Goal: Information Seeking & Learning: Learn about a topic

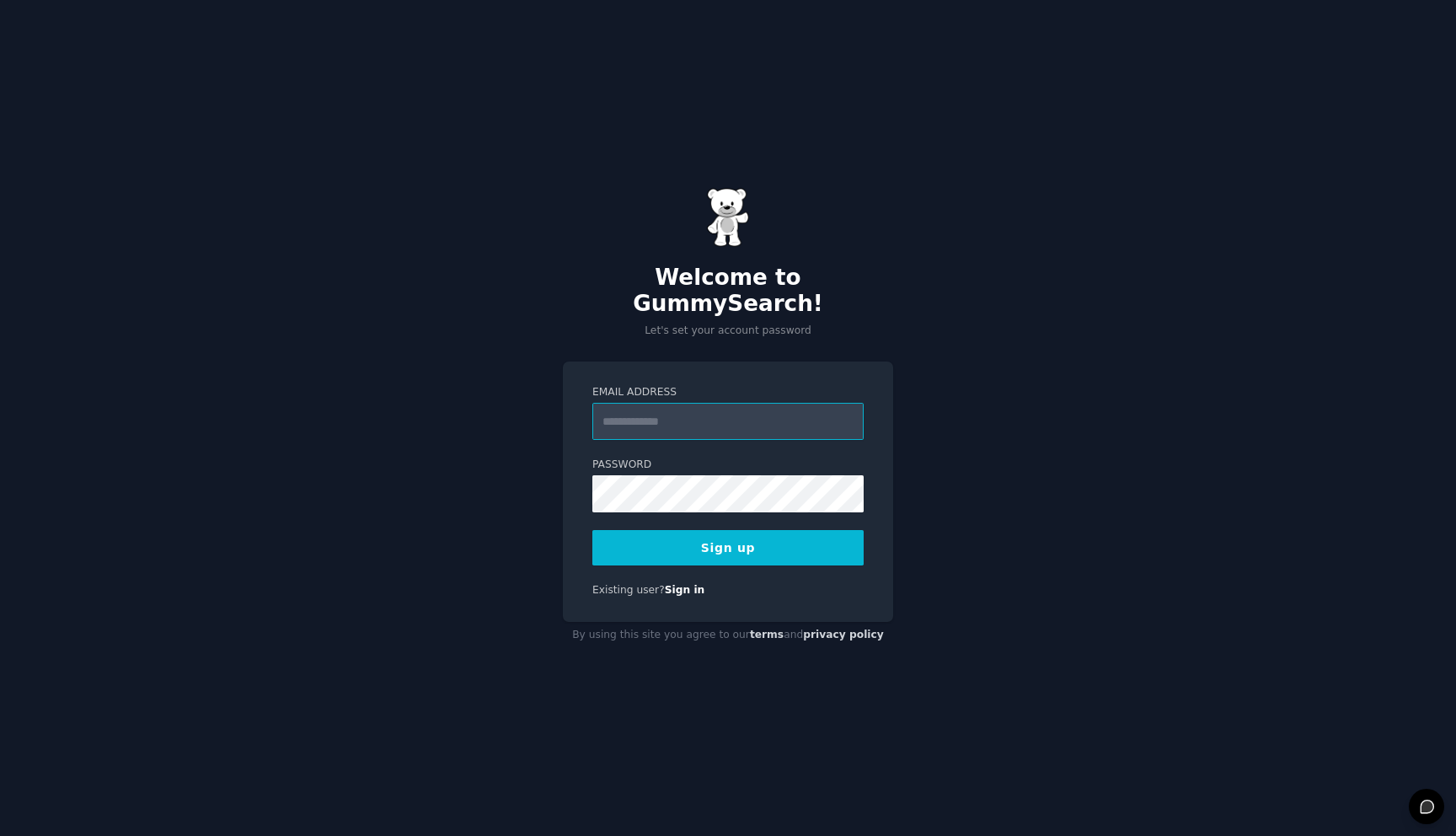
click at [700, 403] on input "Email Address" at bounding box center [728, 421] width 272 height 37
type input "**********"
click at [731, 545] on button "Sign up" at bounding box center [728, 548] width 272 height 36
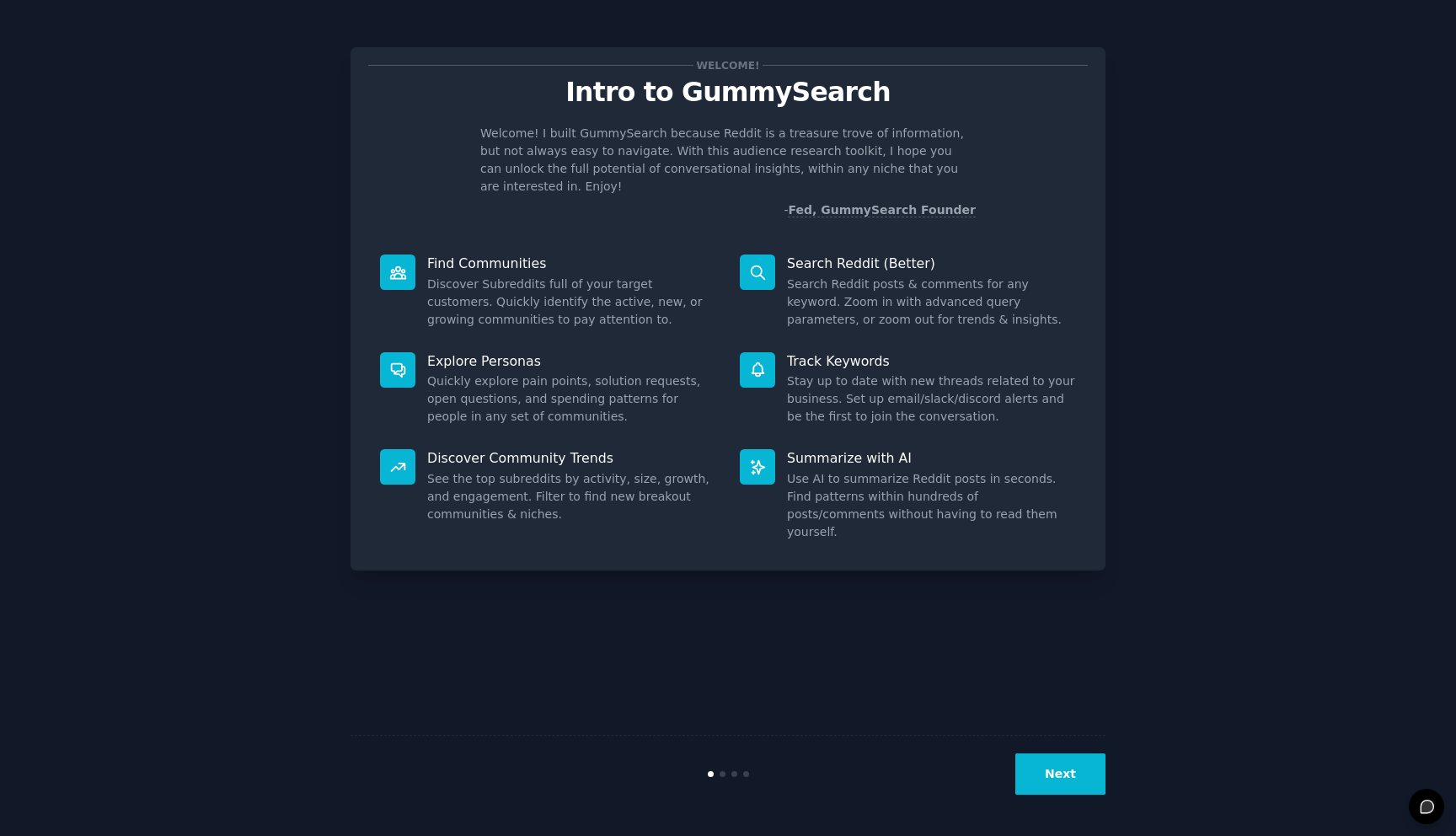
click at [1069, 758] on button "Next" at bounding box center [1061, 774] width 90 height 41
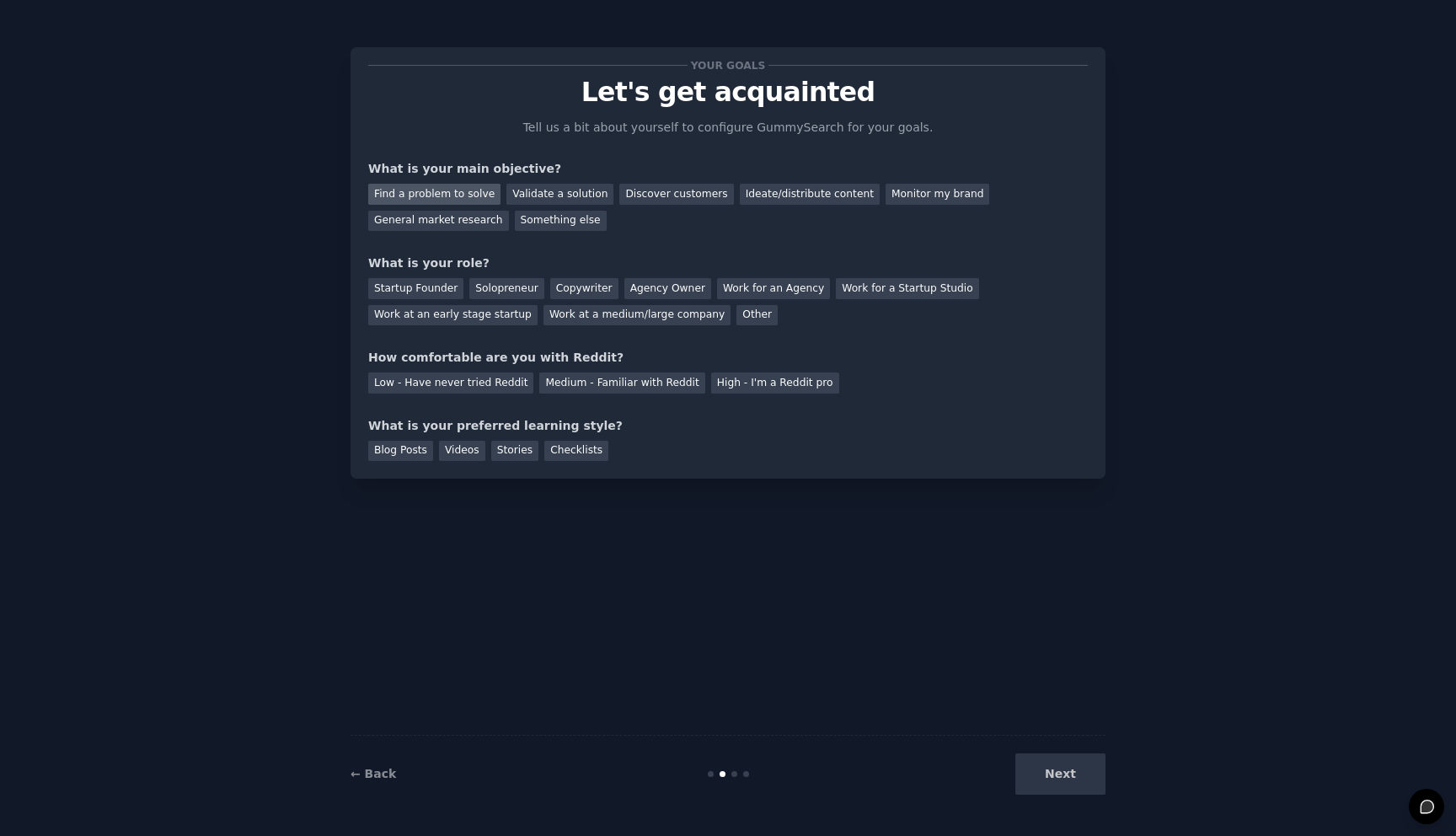
click at [445, 195] on div "Find a problem to solve" at bounding box center [434, 194] width 132 height 21
click at [459, 221] on div "General market research" at bounding box center [439, 220] width 140 height 21
click at [467, 190] on div "Find a problem to solve" at bounding box center [434, 194] width 132 height 21
click at [742, 315] on div "Other" at bounding box center [757, 315] width 41 height 21
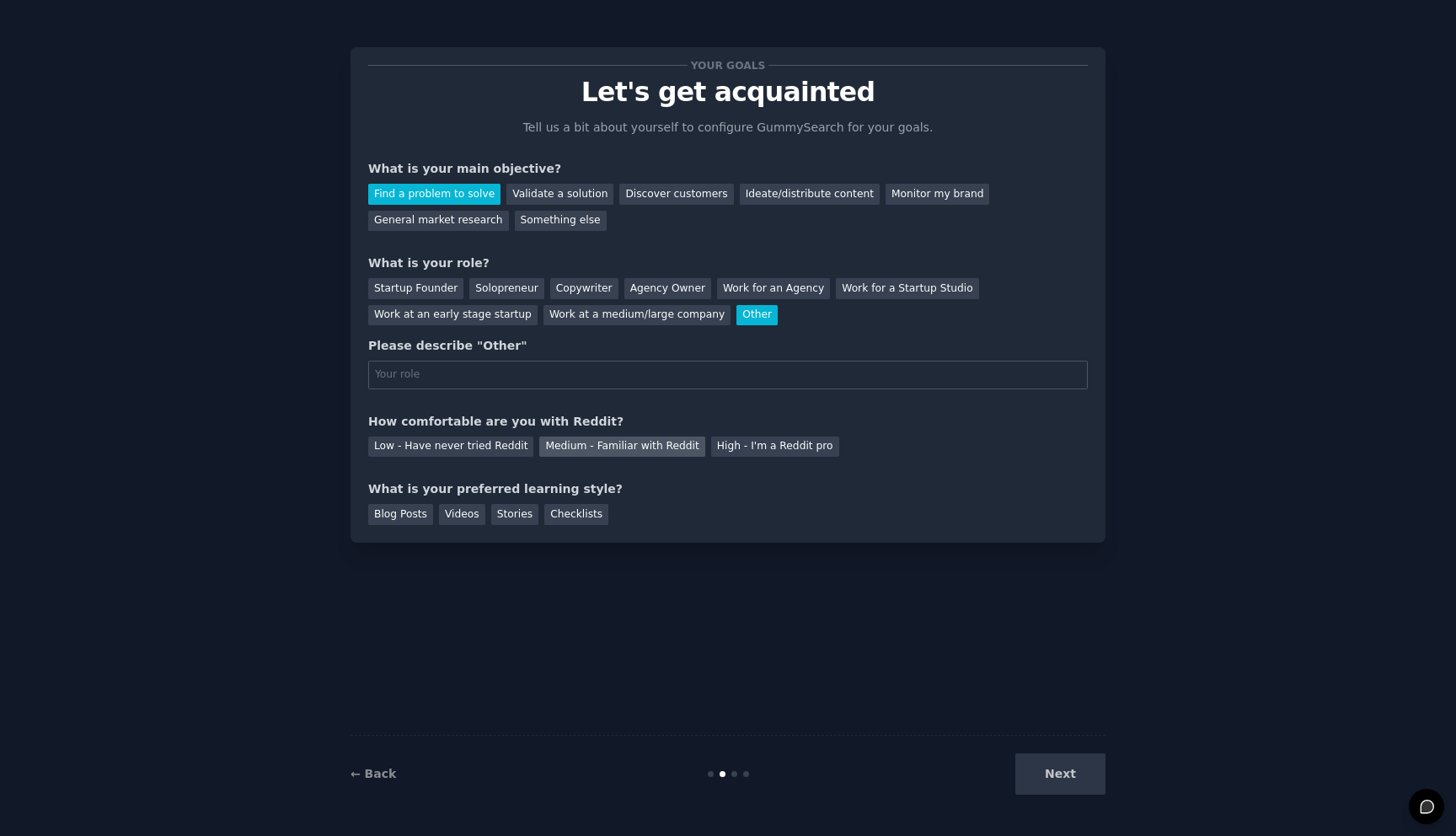
click at [616, 449] on div "Medium - Familiar with Reddit" at bounding box center [622, 447] width 165 height 21
click at [570, 512] on div "Checklists" at bounding box center [576, 514] width 64 height 21
click at [1040, 776] on div "Next" at bounding box center [980, 774] width 252 height 41
click at [583, 376] on input "text" at bounding box center [728, 375] width 719 height 29
click at [608, 312] on div "Work at a medium/large company" at bounding box center [637, 315] width 187 height 21
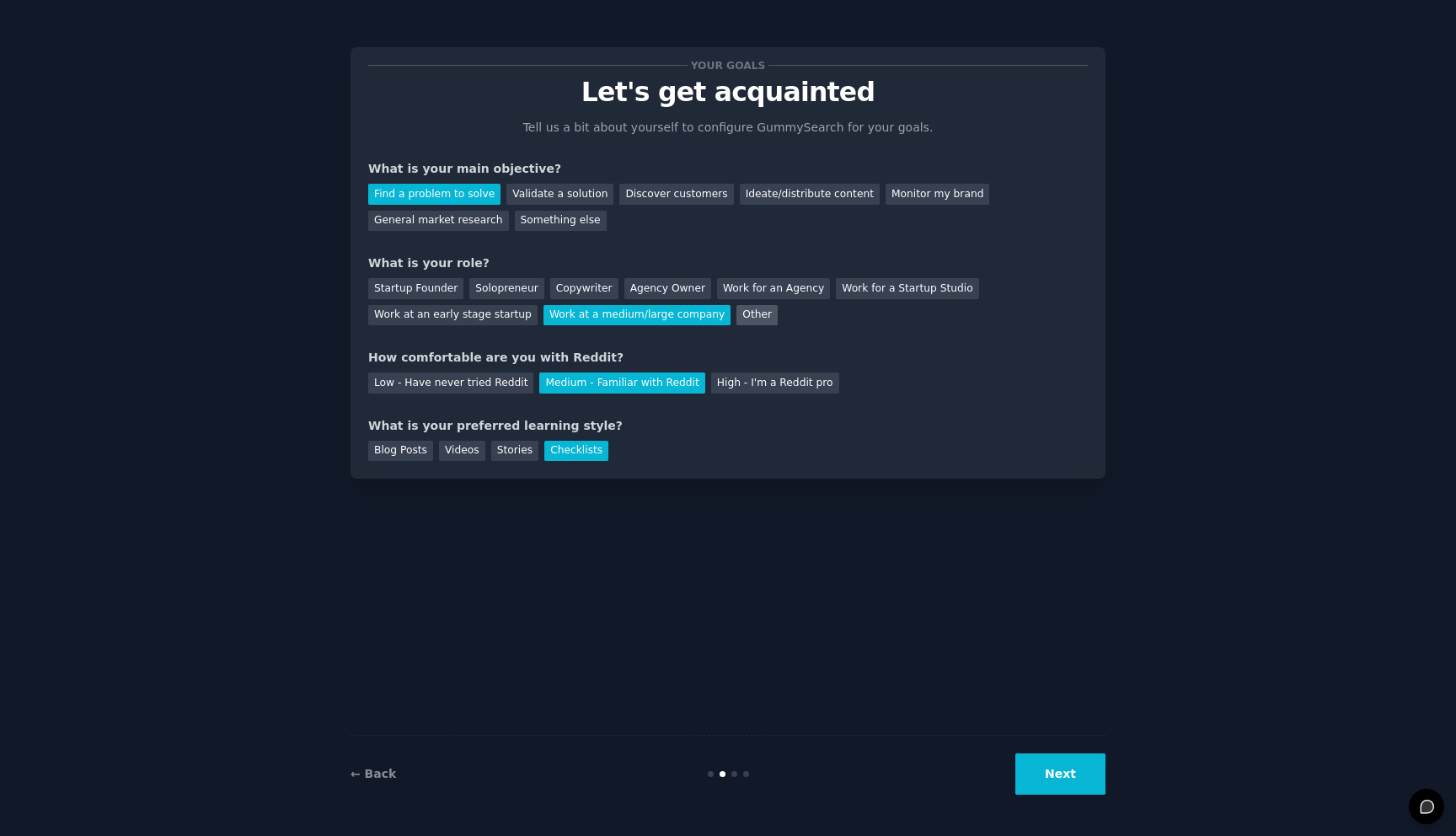
click at [740, 306] on div "Other" at bounding box center [757, 315] width 41 height 21
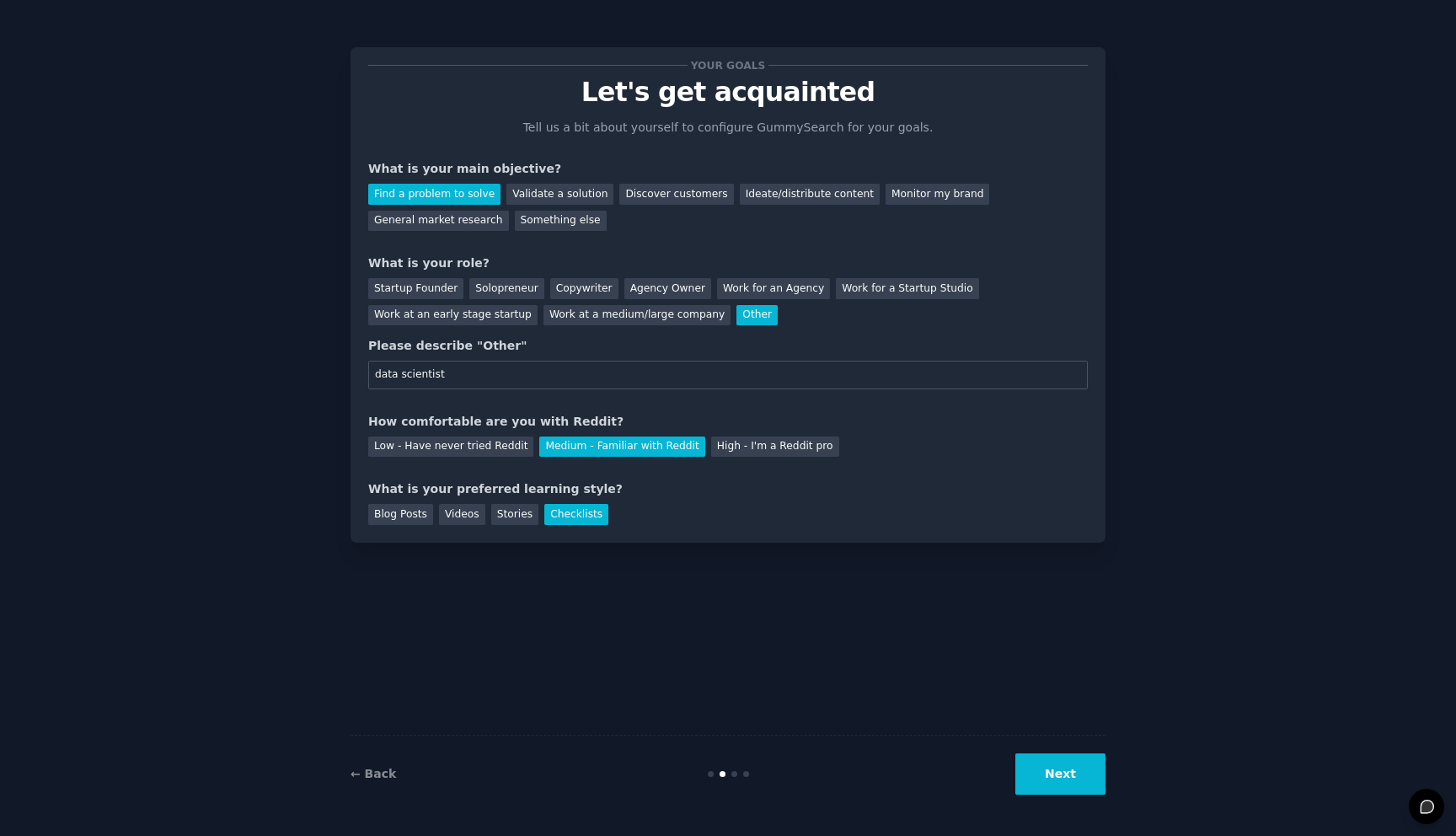
type input "data scientist"
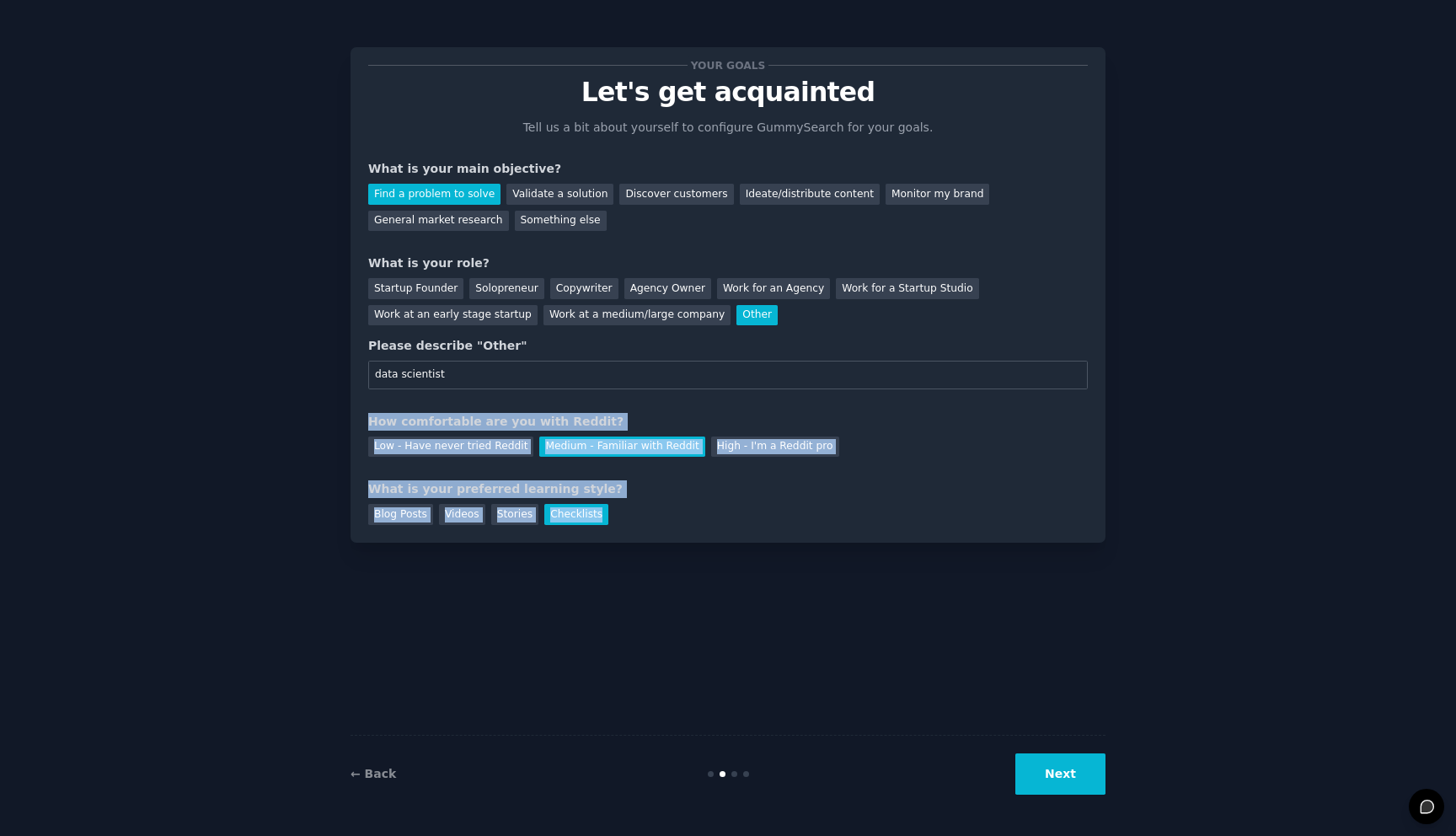
drag, startPoint x: 770, startPoint y: 408, endPoint x: 949, endPoint y: 537, distance: 220.6
click at [949, 537] on div "Your goals Let's get acquainted Tell us a bit about yourself to configure Gummy…" at bounding box center [728, 295] width 755 height 495
click at [1076, 770] on button "Next" at bounding box center [1061, 774] width 90 height 41
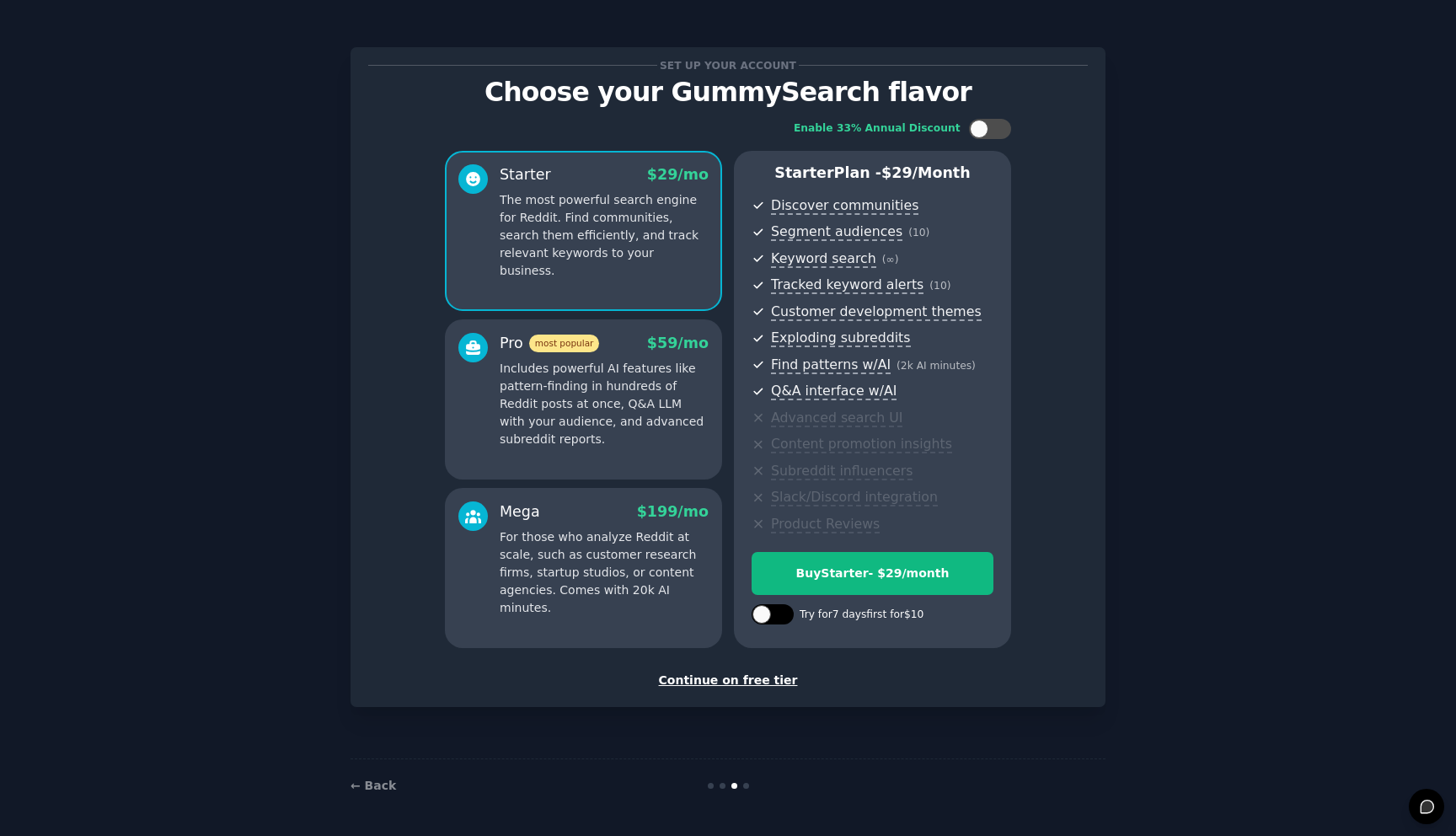
click at [771, 613] on div at bounding box center [772, 615] width 42 height 20
checkbox input "true"
click at [983, 128] on div at bounding box center [979, 129] width 19 height 19
checkbox input "true"
click at [743, 682] on div "Continue on free tier" at bounding box center [728, 680] width 719 height 18
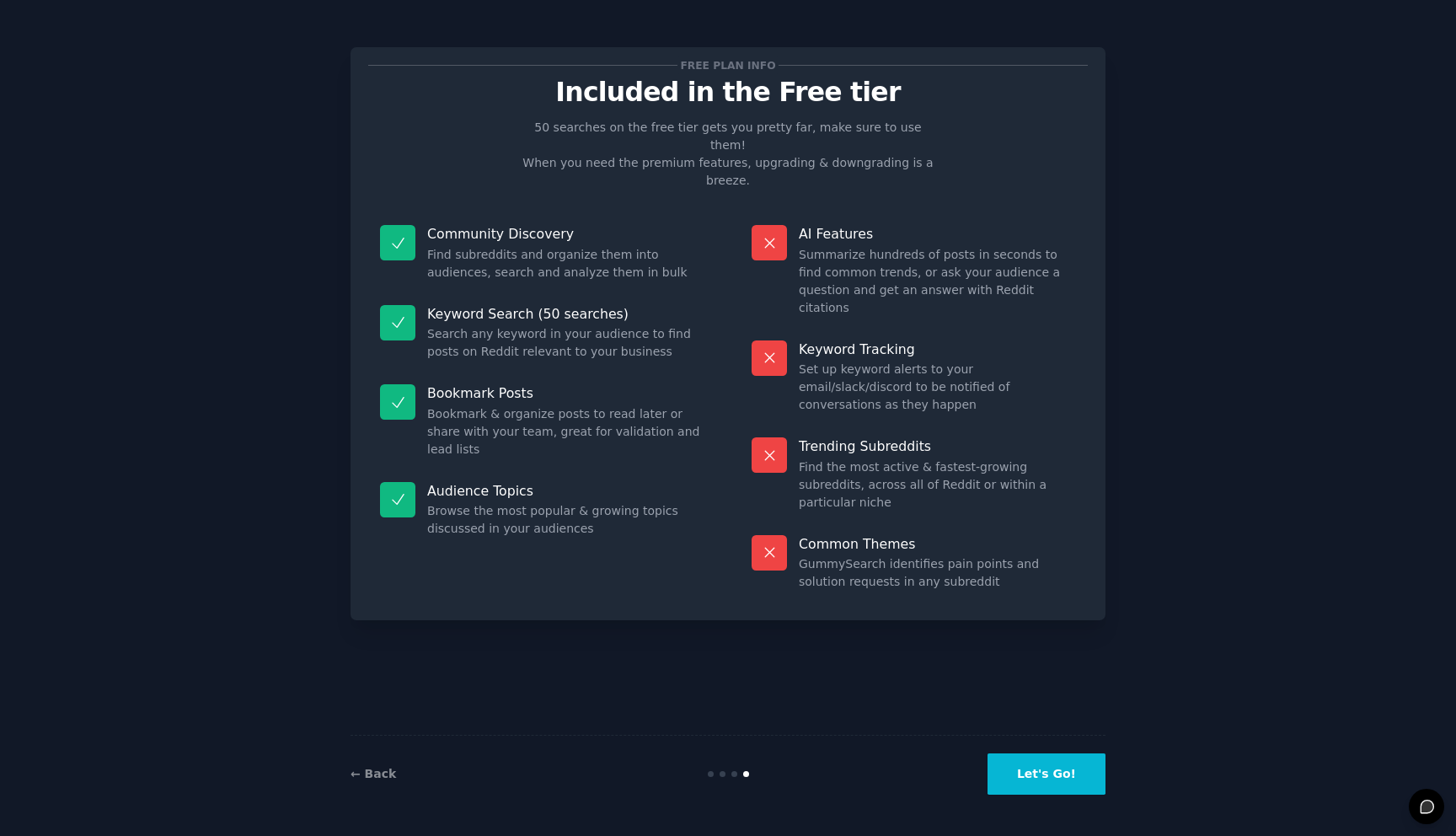
click at [1043, 772] on button "Let's Go!" at bounding box center [1046, 774] width 118 height 41
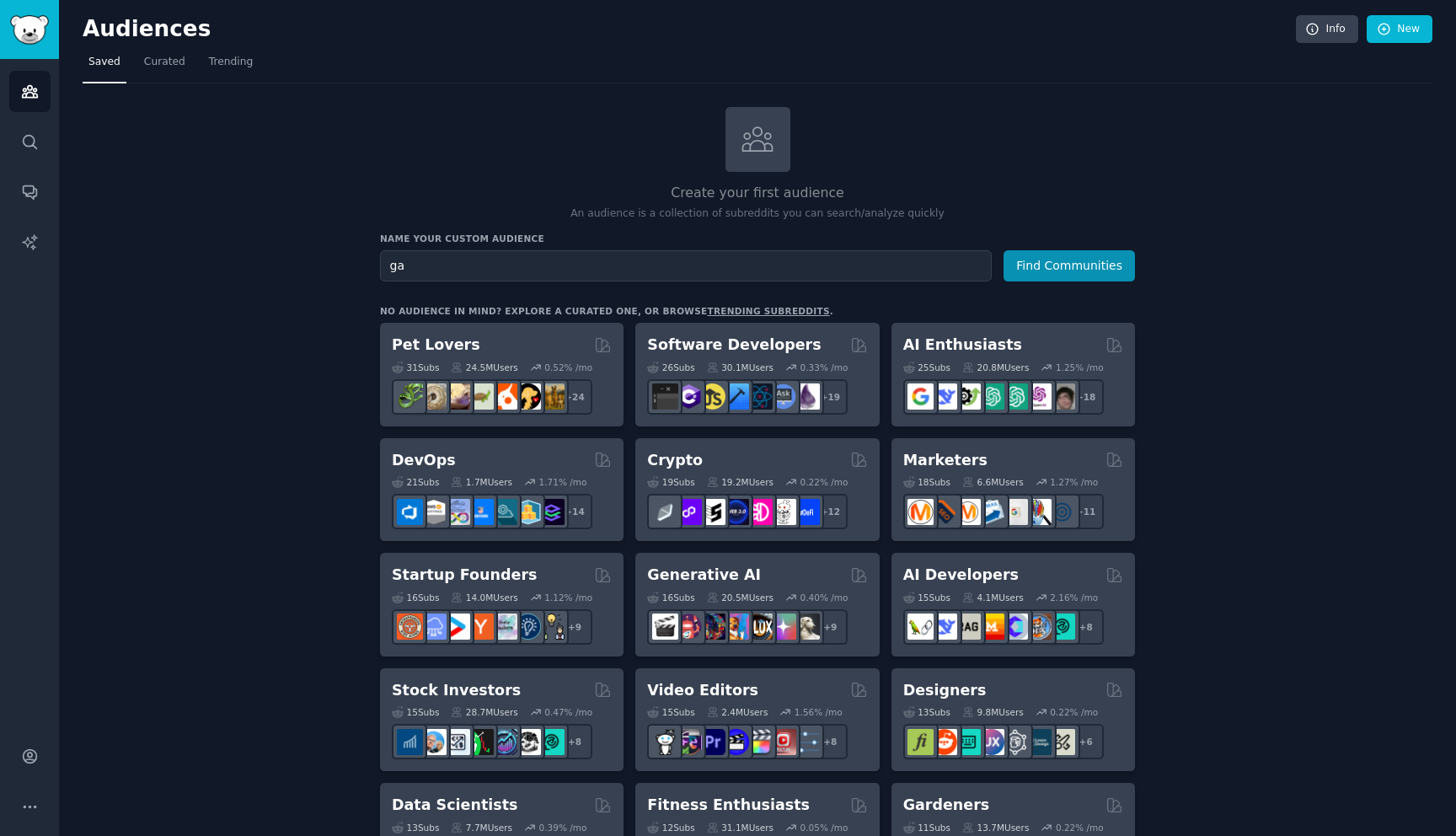
type input "g"
type input "c"
type input "game studios"
click at [1082, 275] on button "Find Communities" at bounding box center [1069, 266] width 131 height 31
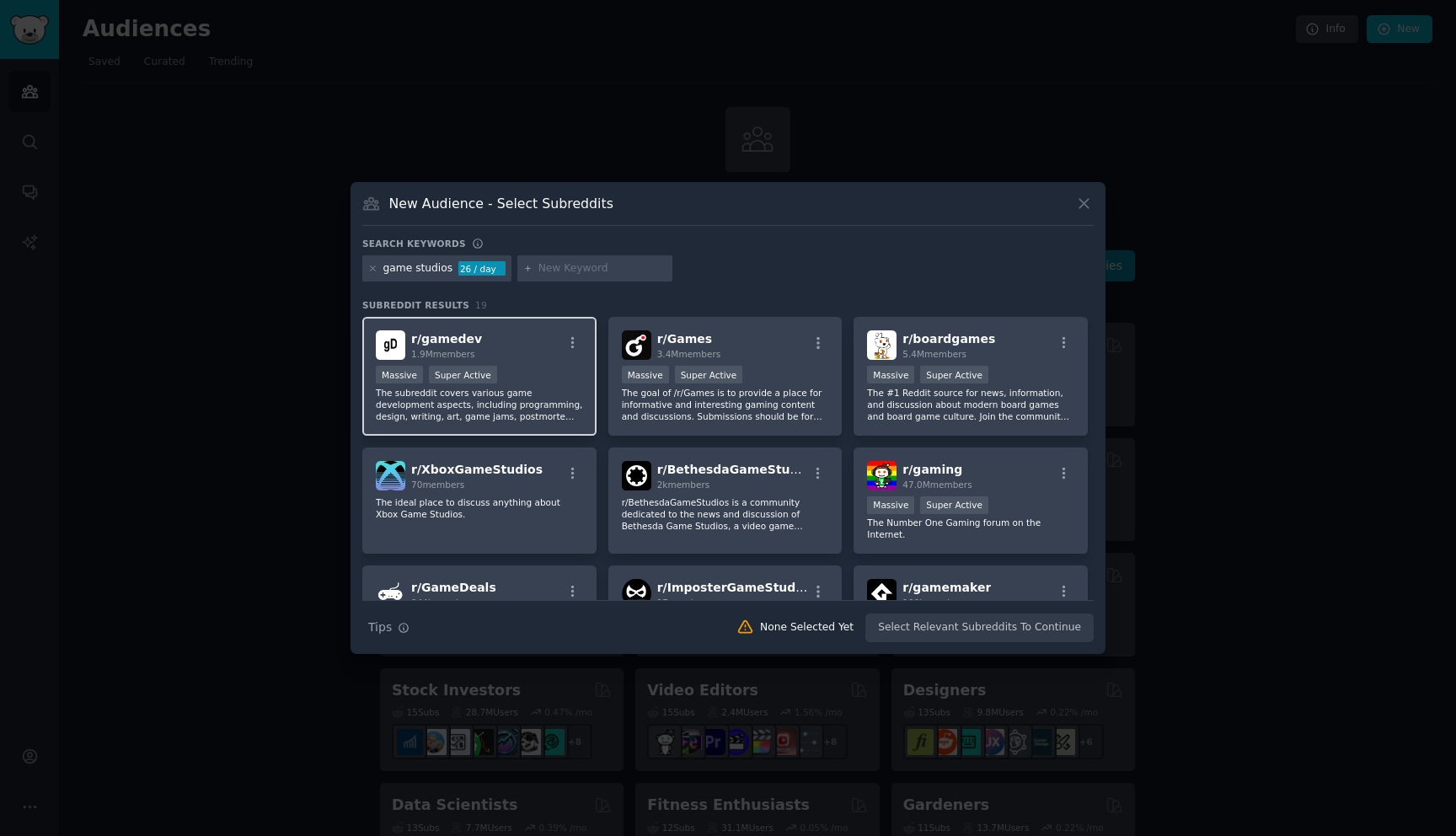
click at [553, 392] on p "The subreddit covers various game development aspects, including programming, d…" at bounding box center [479, 404] width 207 height 36
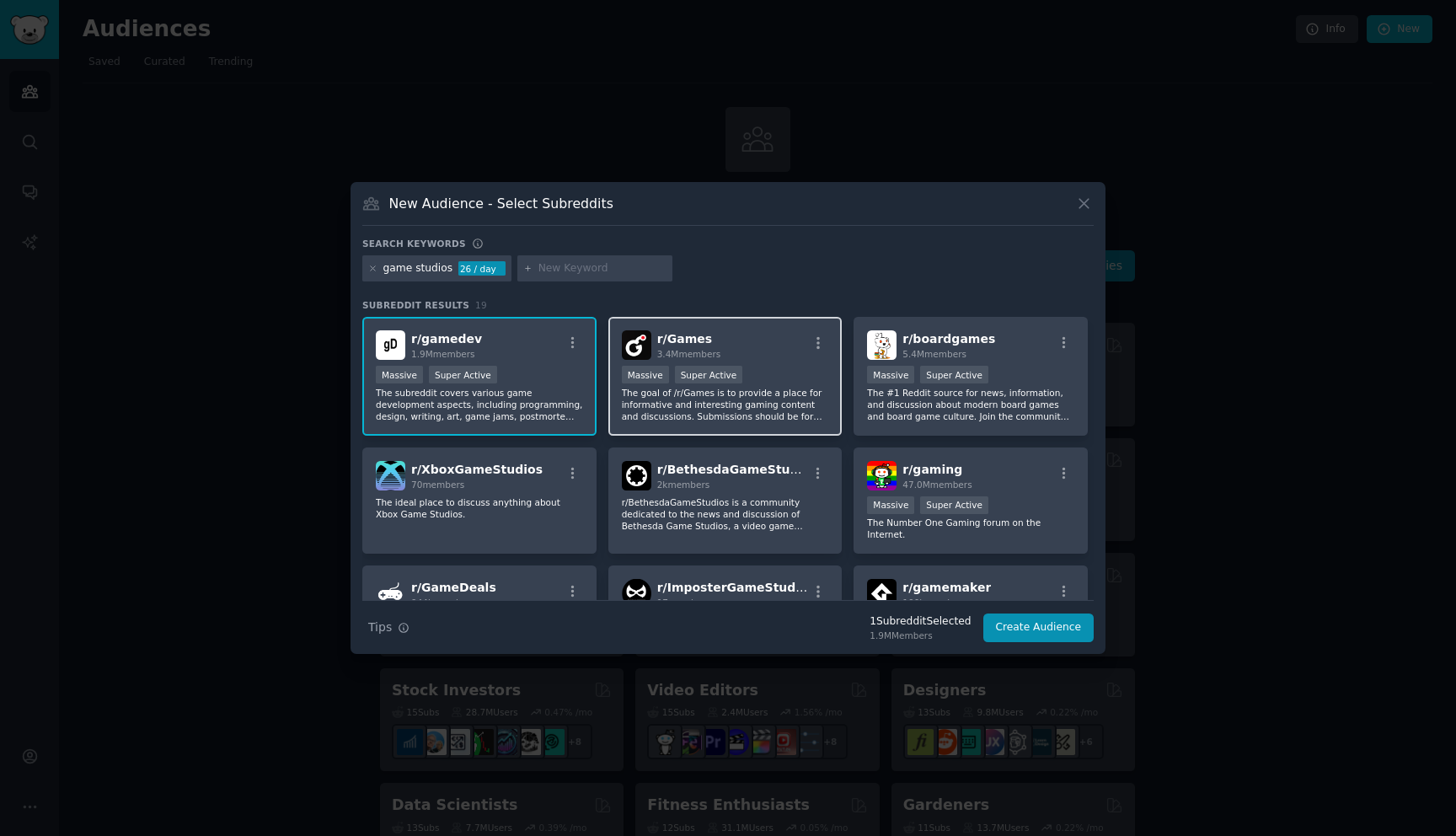
click at [790, 392] on p "The goal of /r/Games is to provide a place for informative and interesting gami…" at bounding box center [725, 404] width 207 height 36
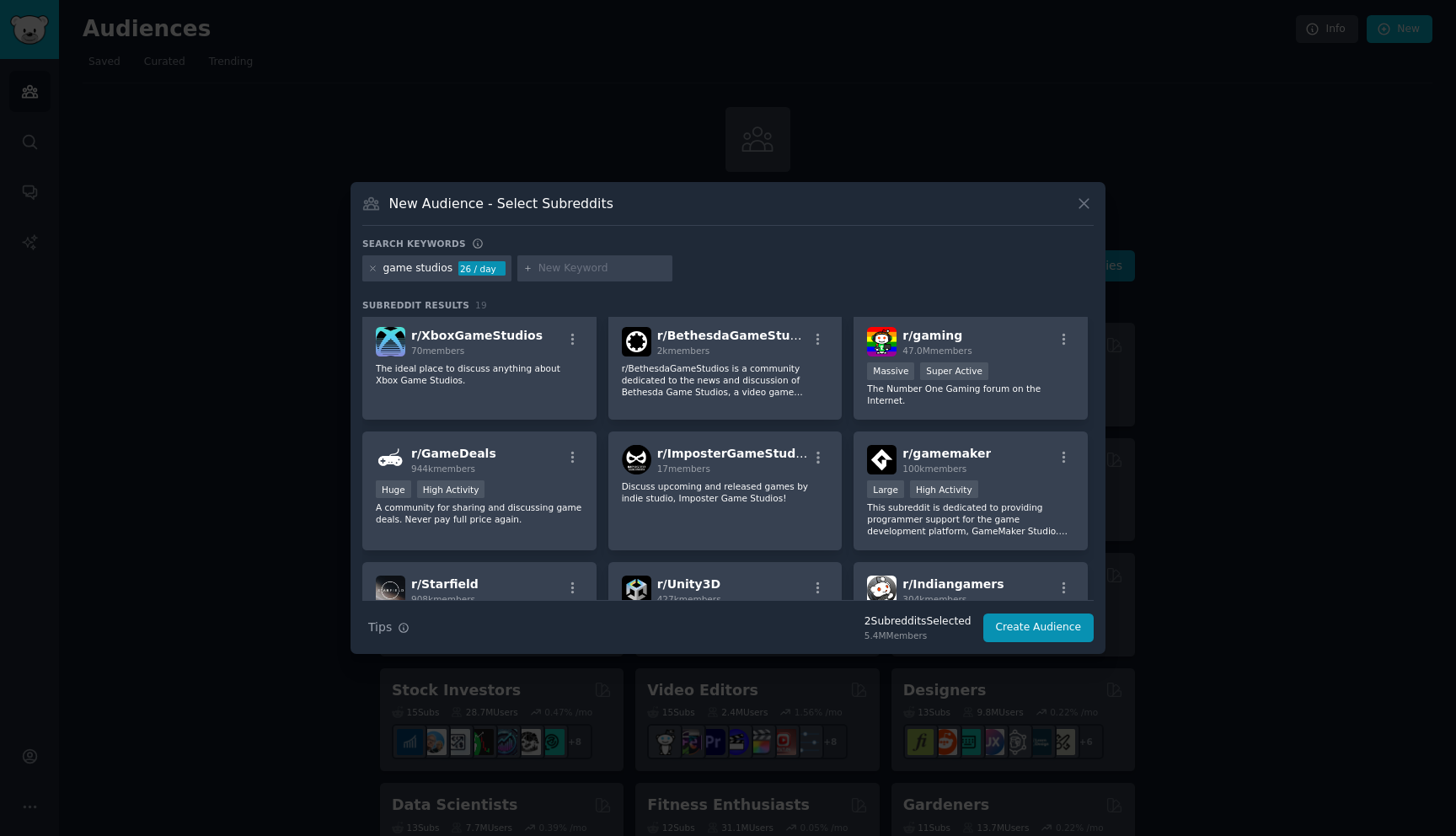
scroll to position [140, 0]
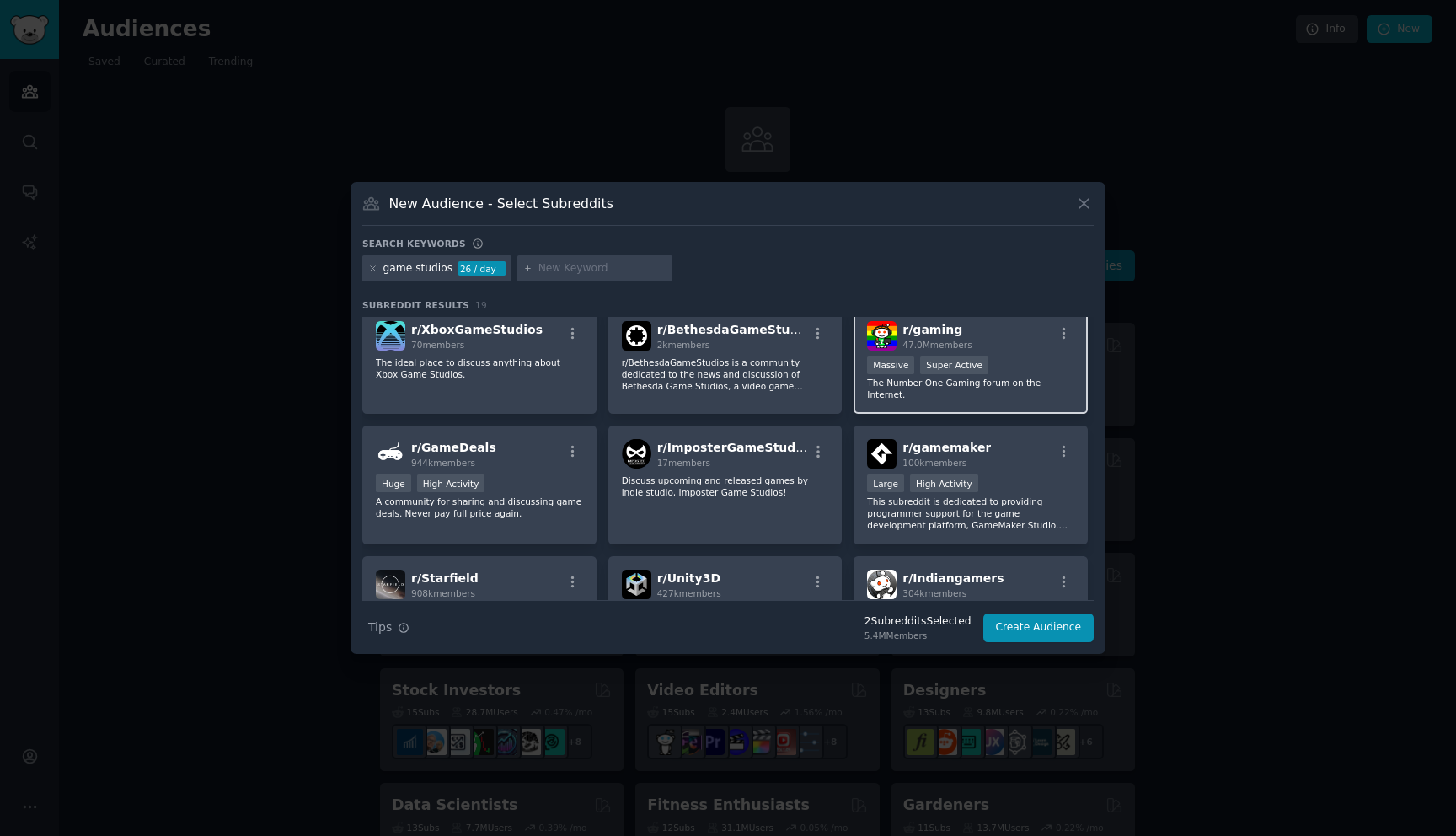
click at [1041, 352] on div "r/ gaming 47.0M members Massive Super Active The Number One Gaming forum on the…" at bounding box center [971, 361] width 234 height 107
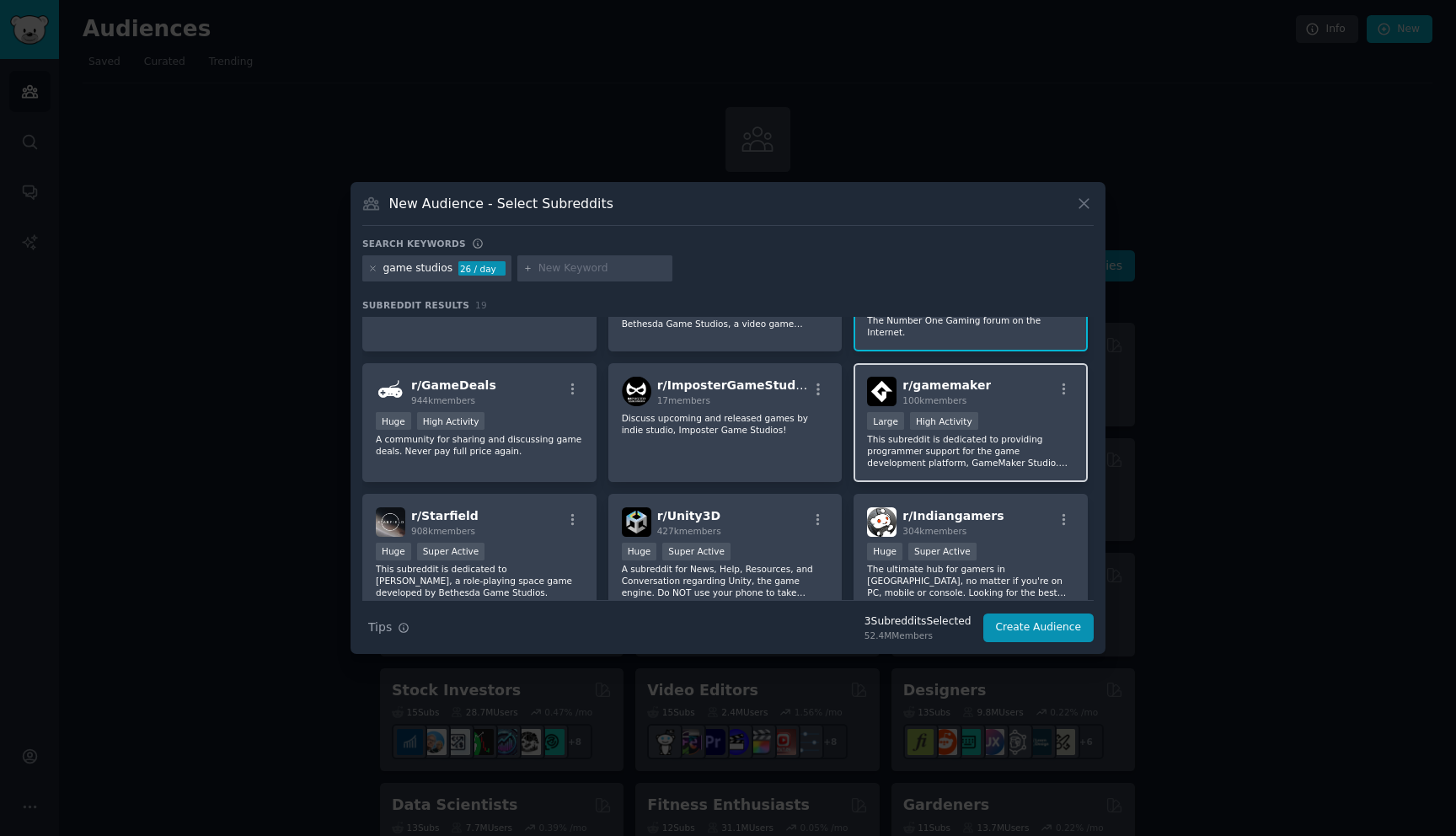
scroll to position [213, 0]
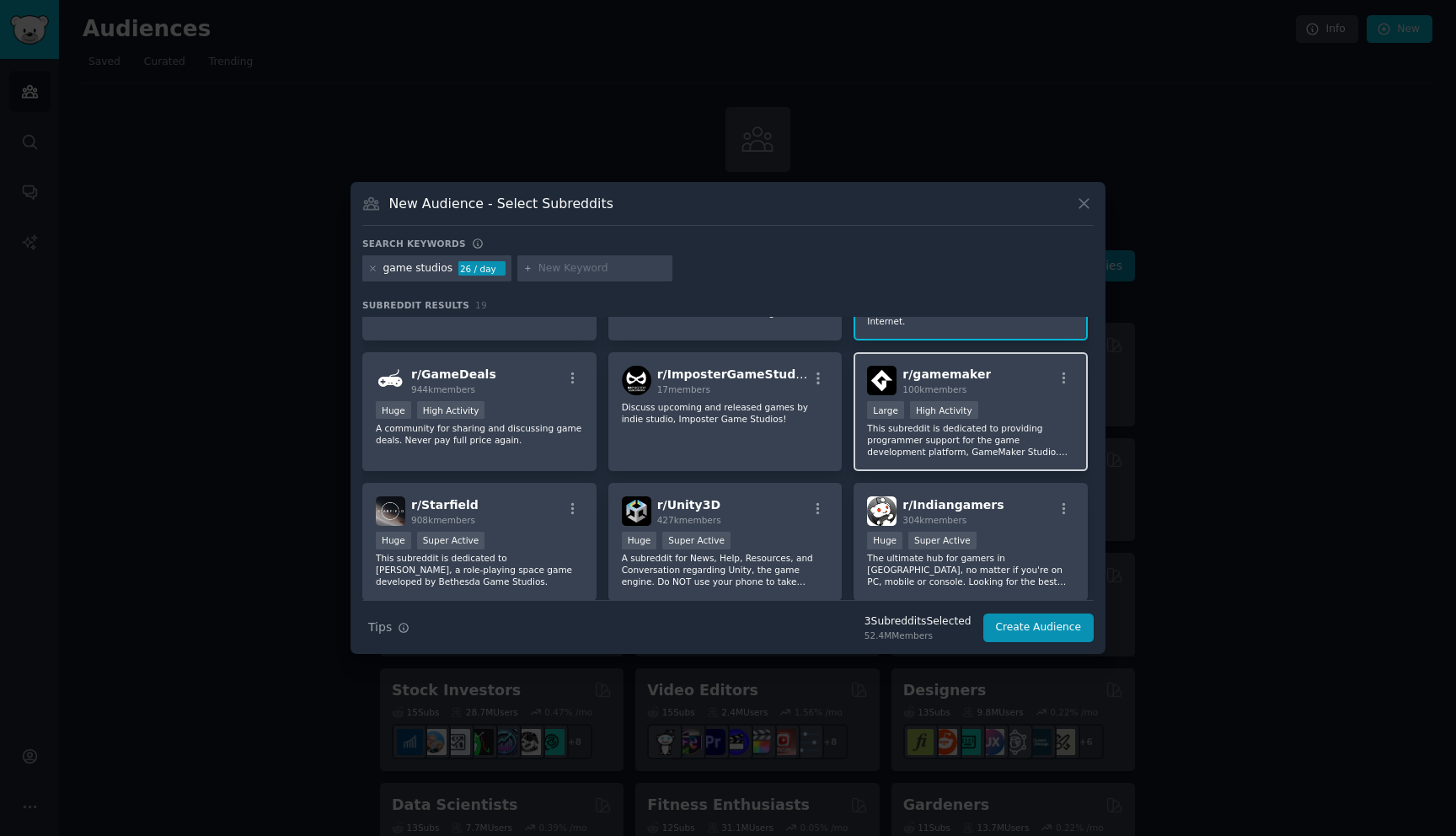
click at [1022, 410] on div "10,000 - 100,000 members Large High Activity" at bounding box center [970, 411] width 207 height 21
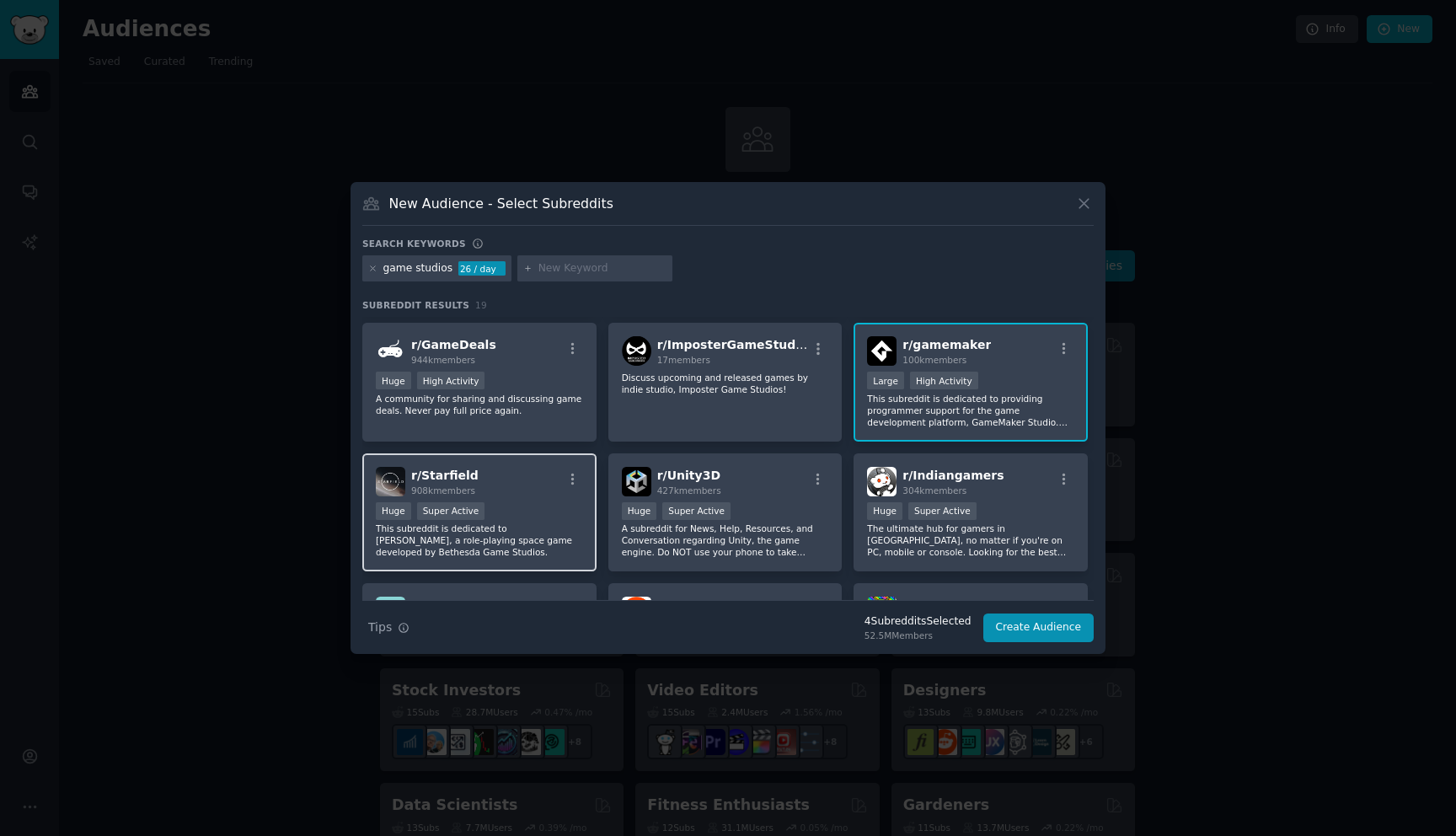
scroll to position [255, 0]
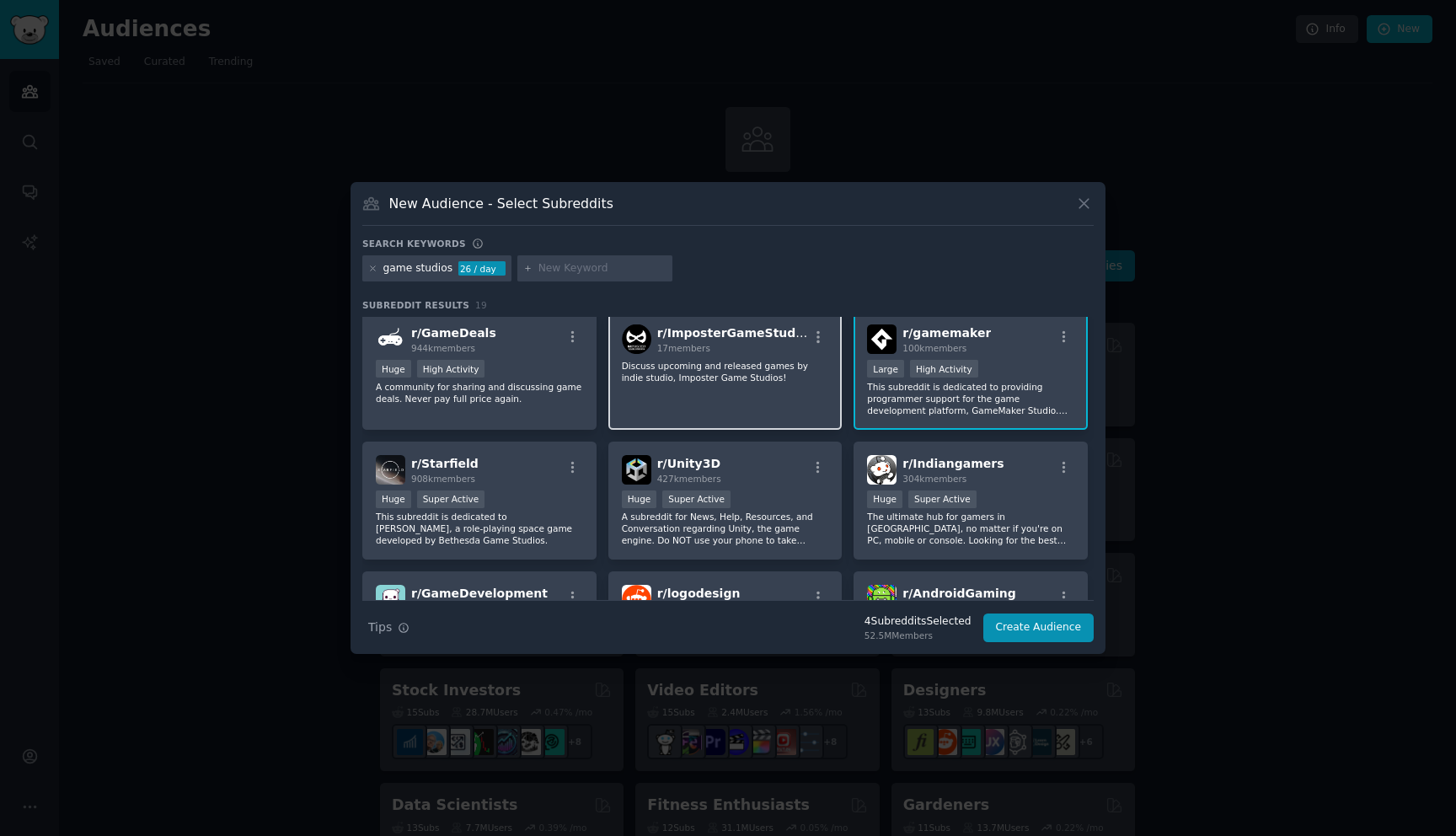
click at [657, 386] on div "r/ ImposterGameStudios 17 members Discuss upcoming and released games by indie …" at bounding box center [725, 370] width 234 height 119
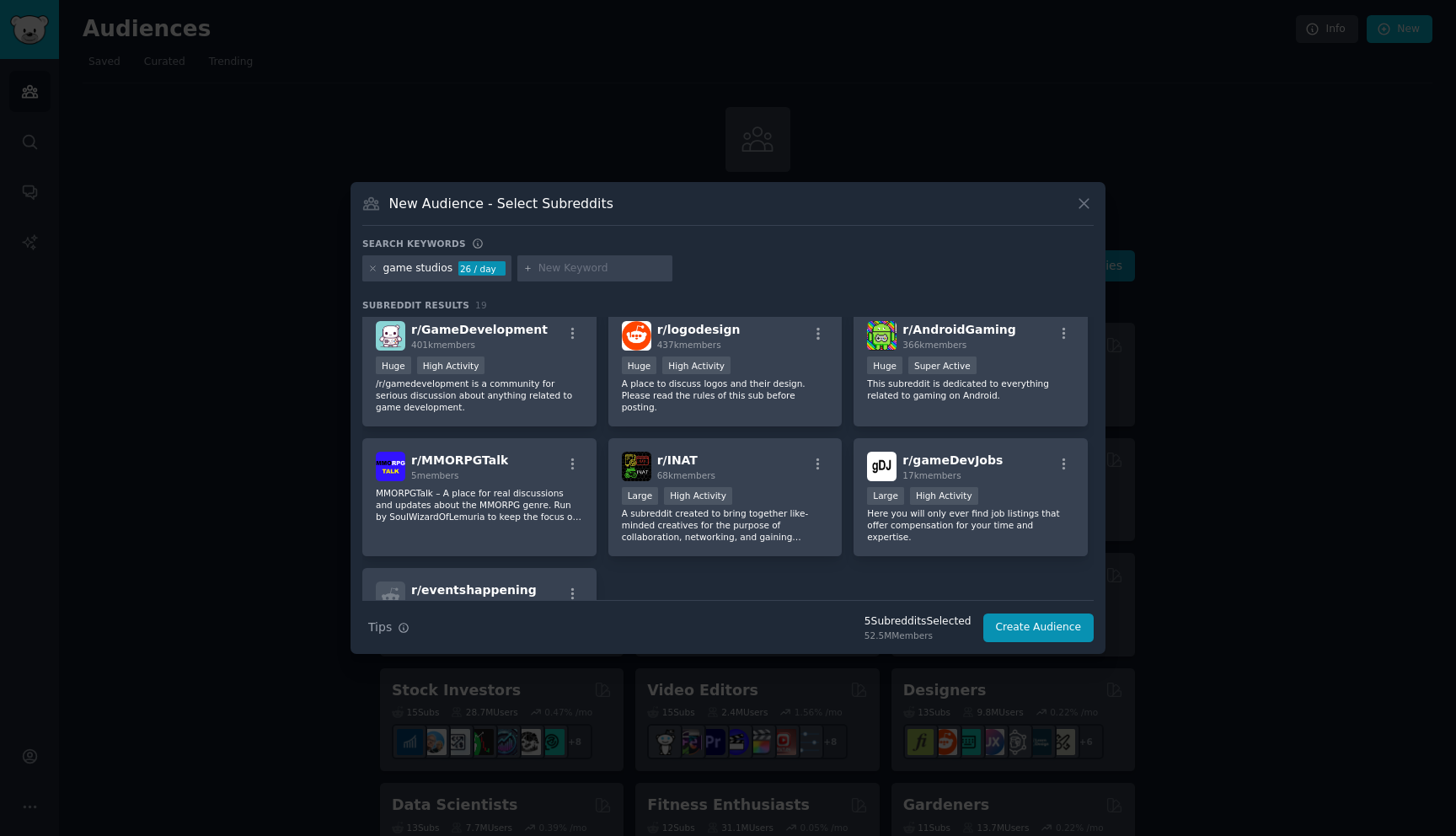
scroll to position [532, 0]
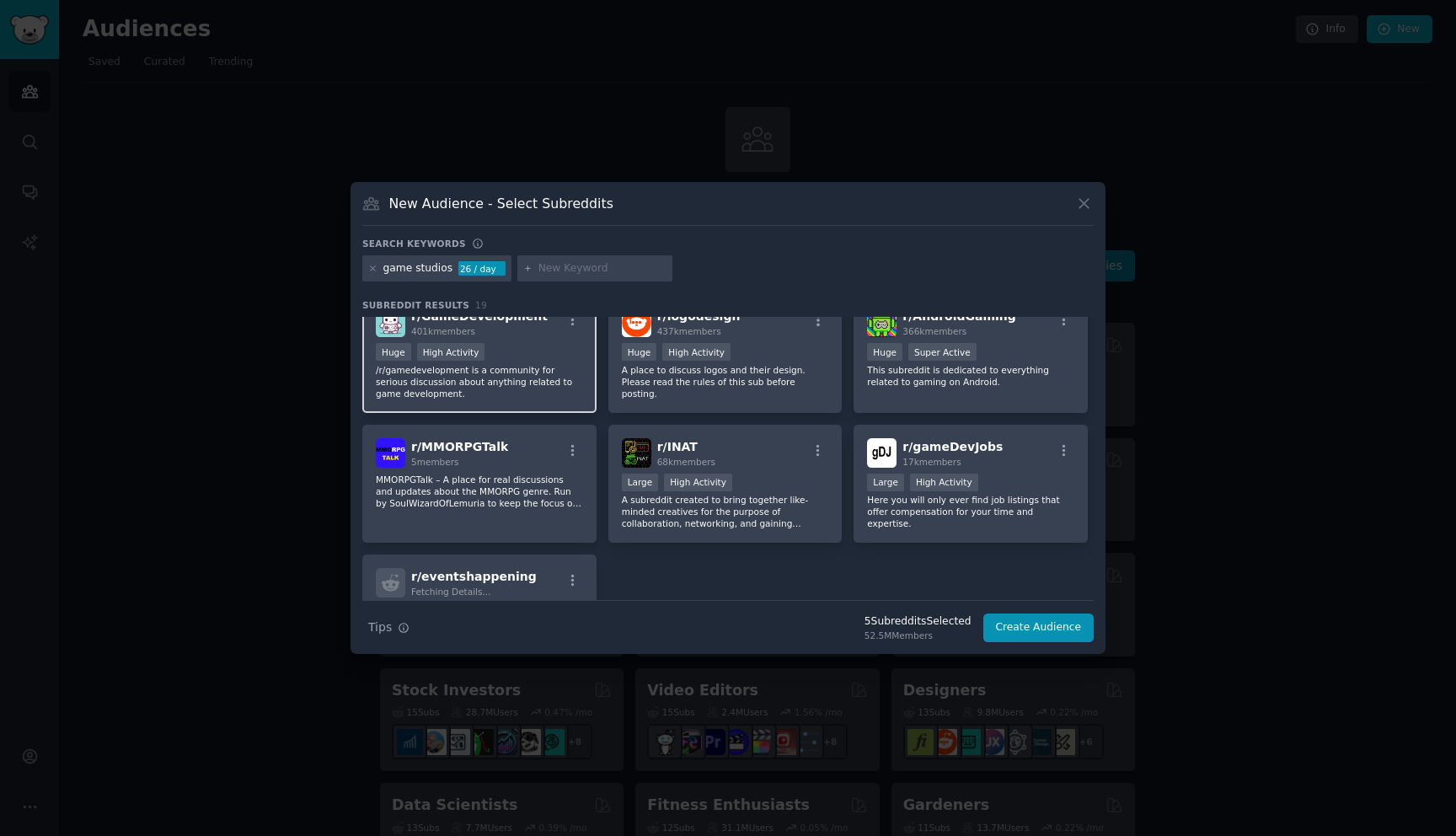
click at [510, 383] on p "/r/gamedevelopment is a community for serious discussion about anything related…" at bounding box center [479, 382] width 207 height 36
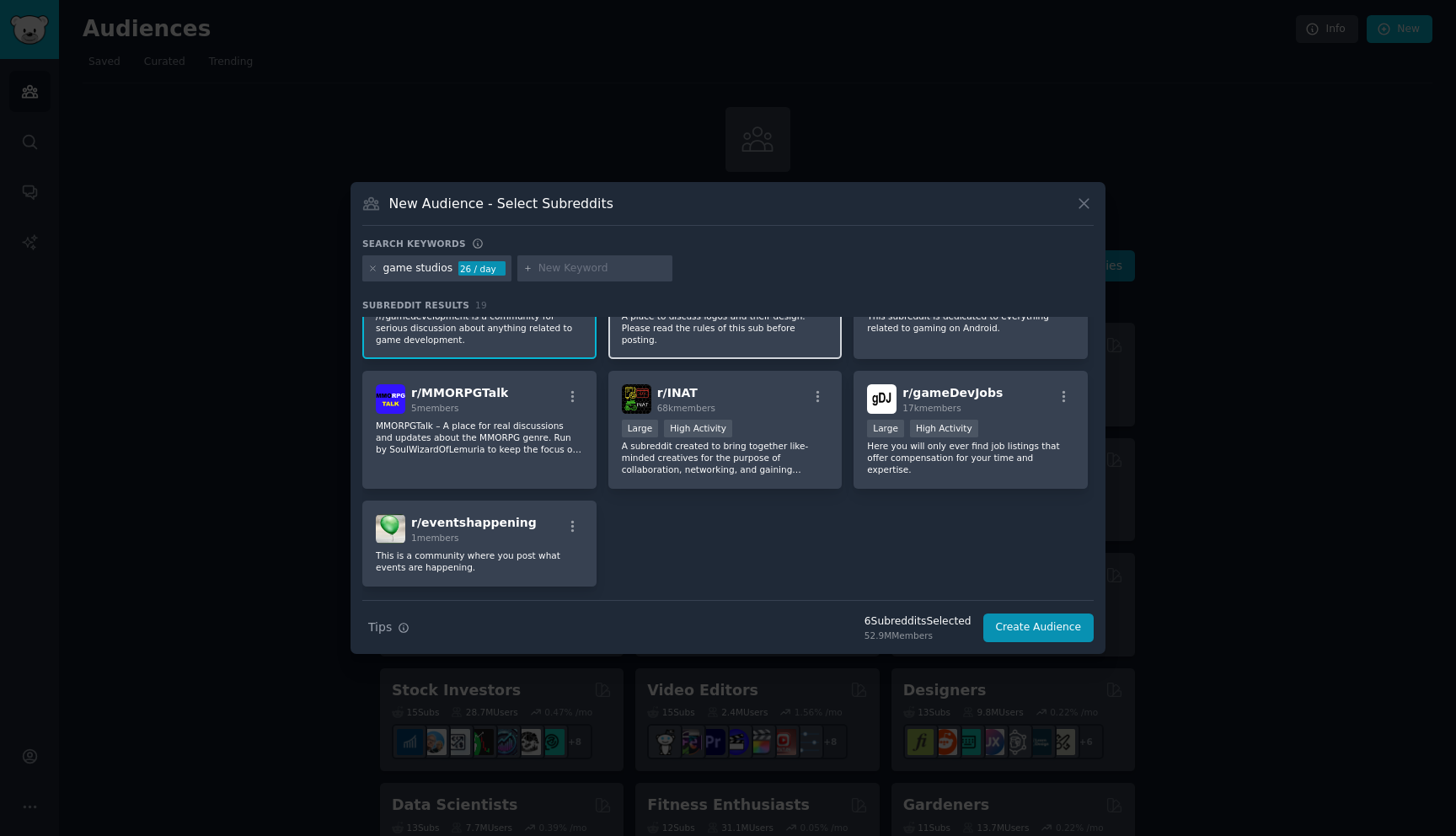
scroll to position [621, 0]
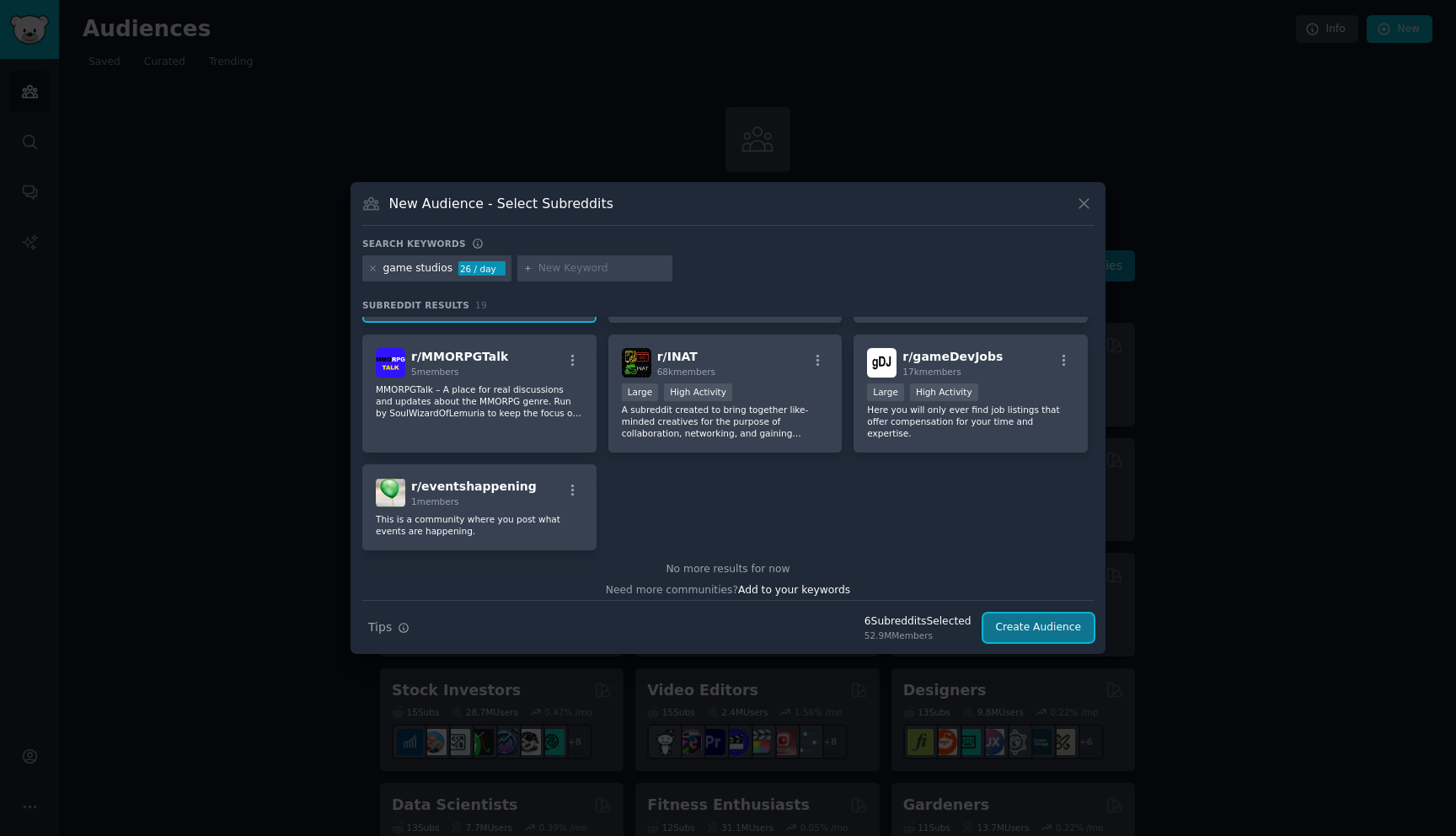
click at [1042, 636] on button "Create Audience" at bounding box center [1039, 628] width 112 height 29
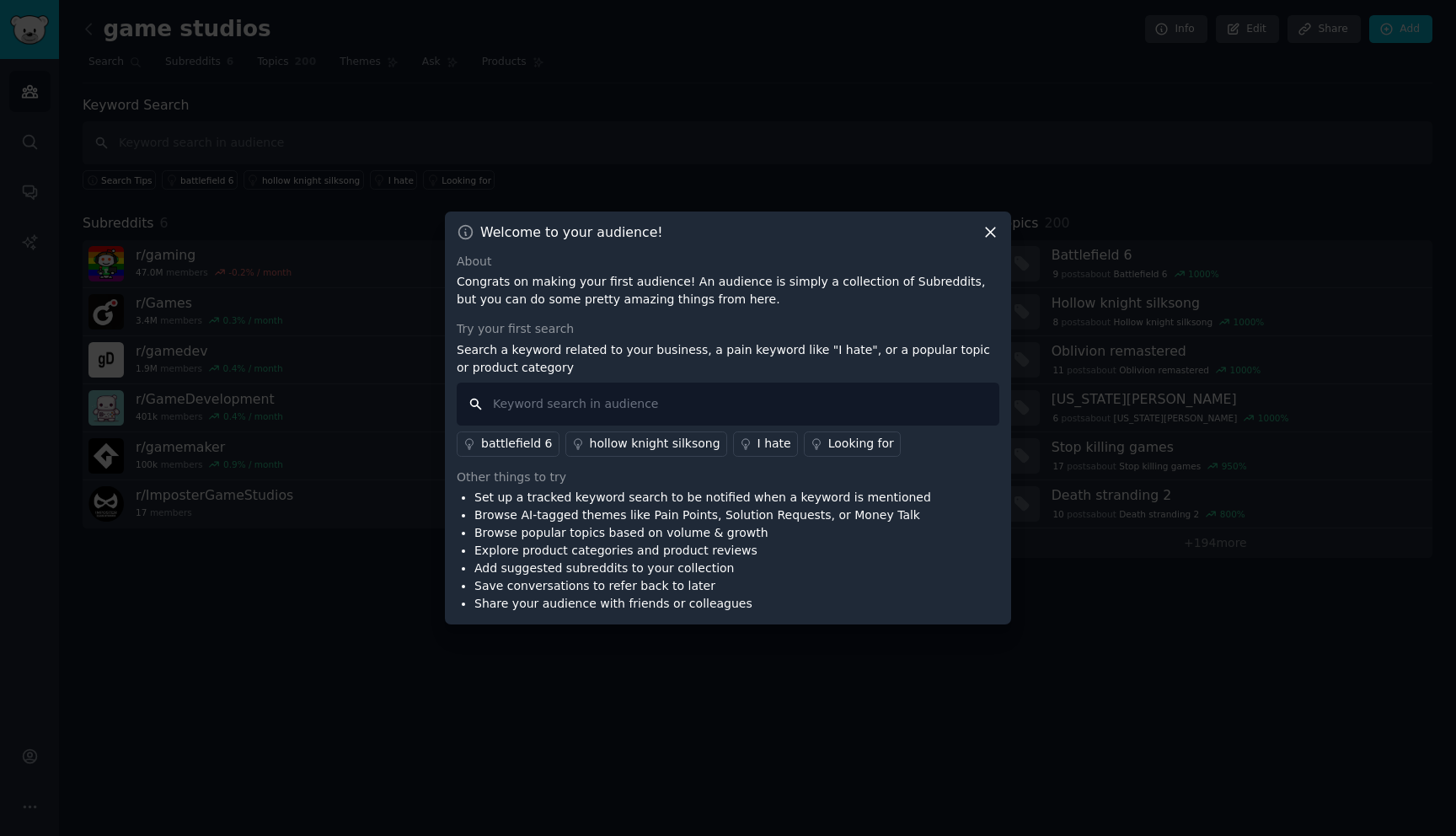
click at [672, 404] on input "text" at bounding box center [727, 404] width 542 height 43
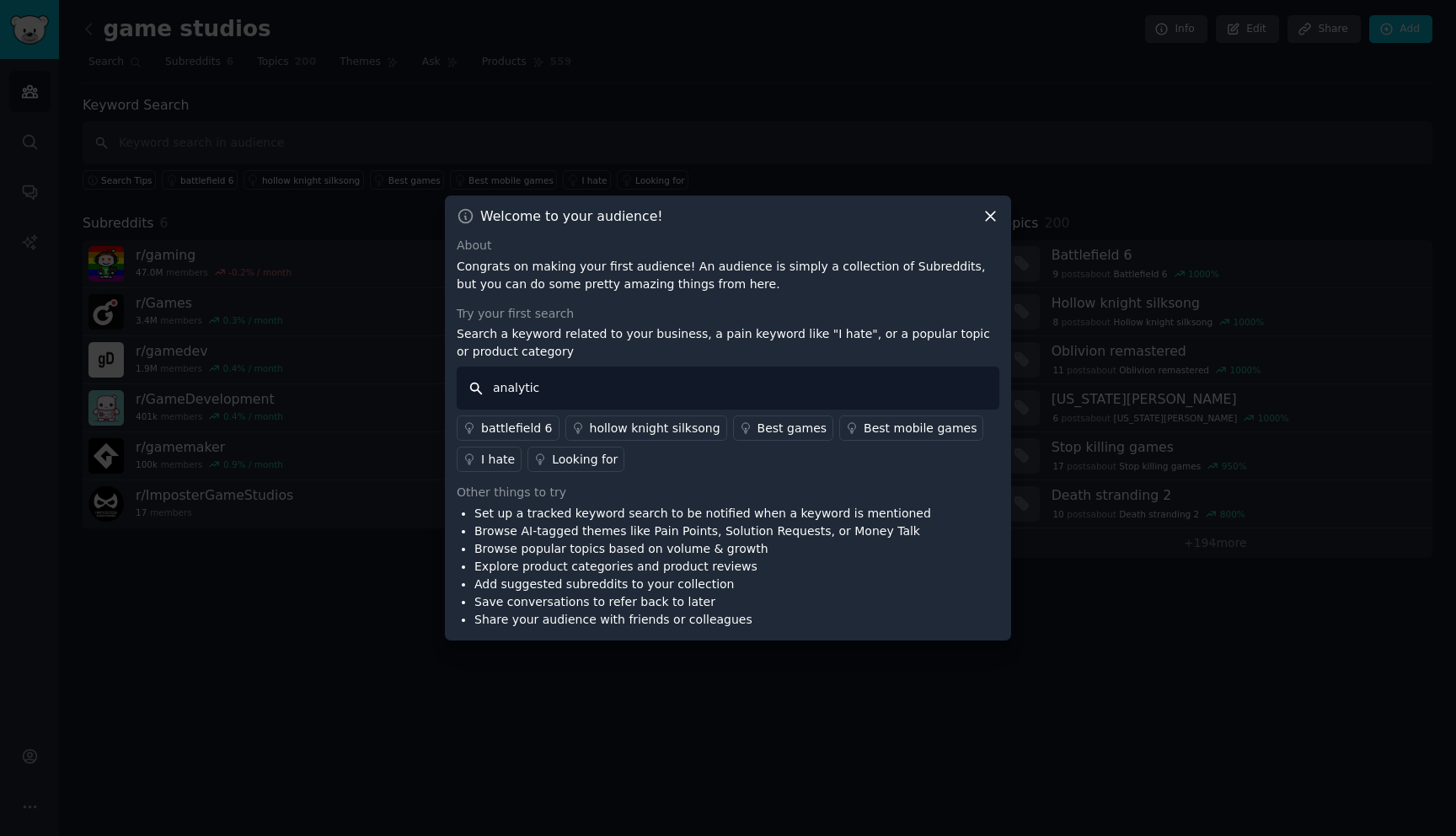
type input "analytics"
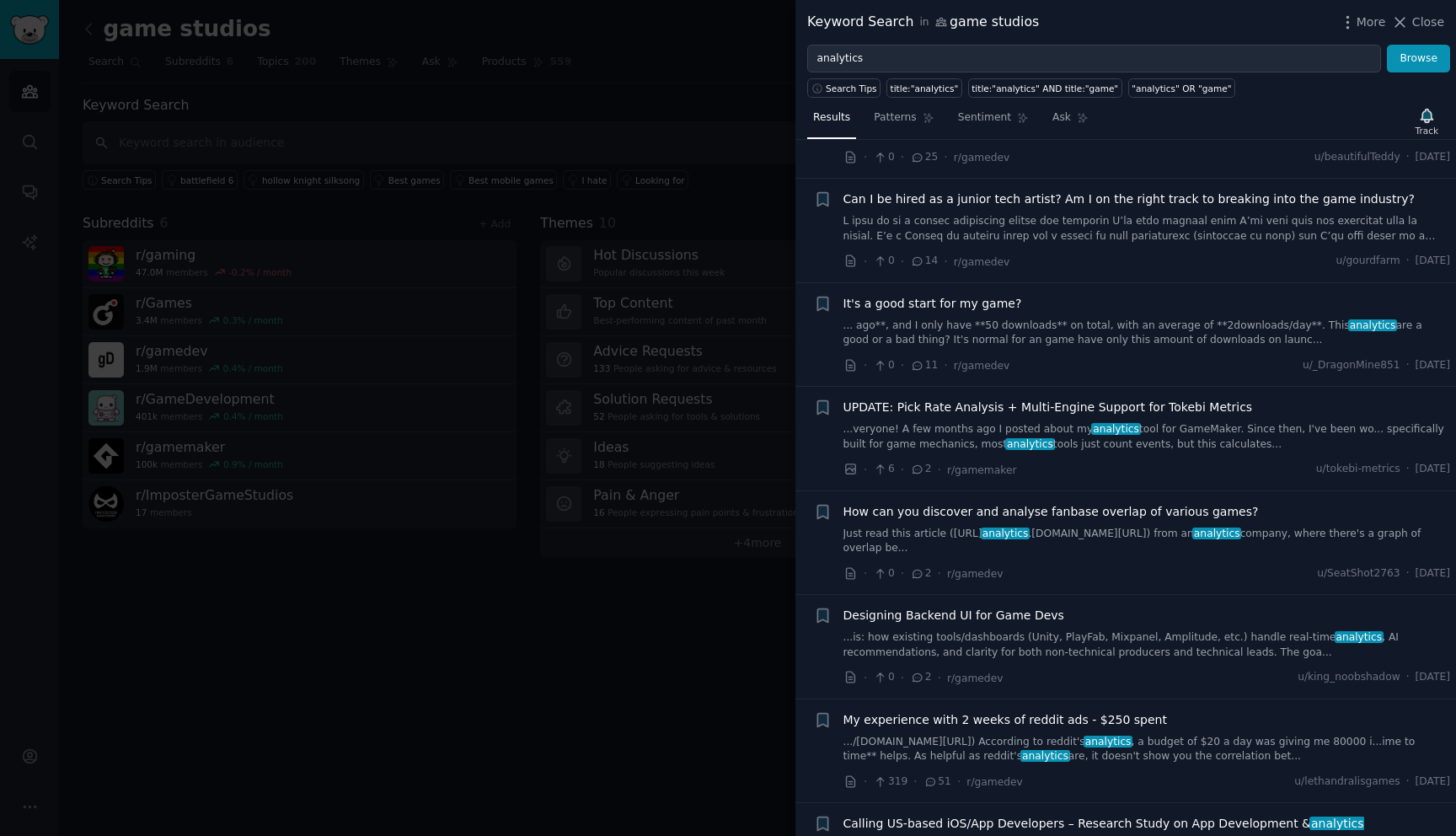
scroll to position [303, 0]
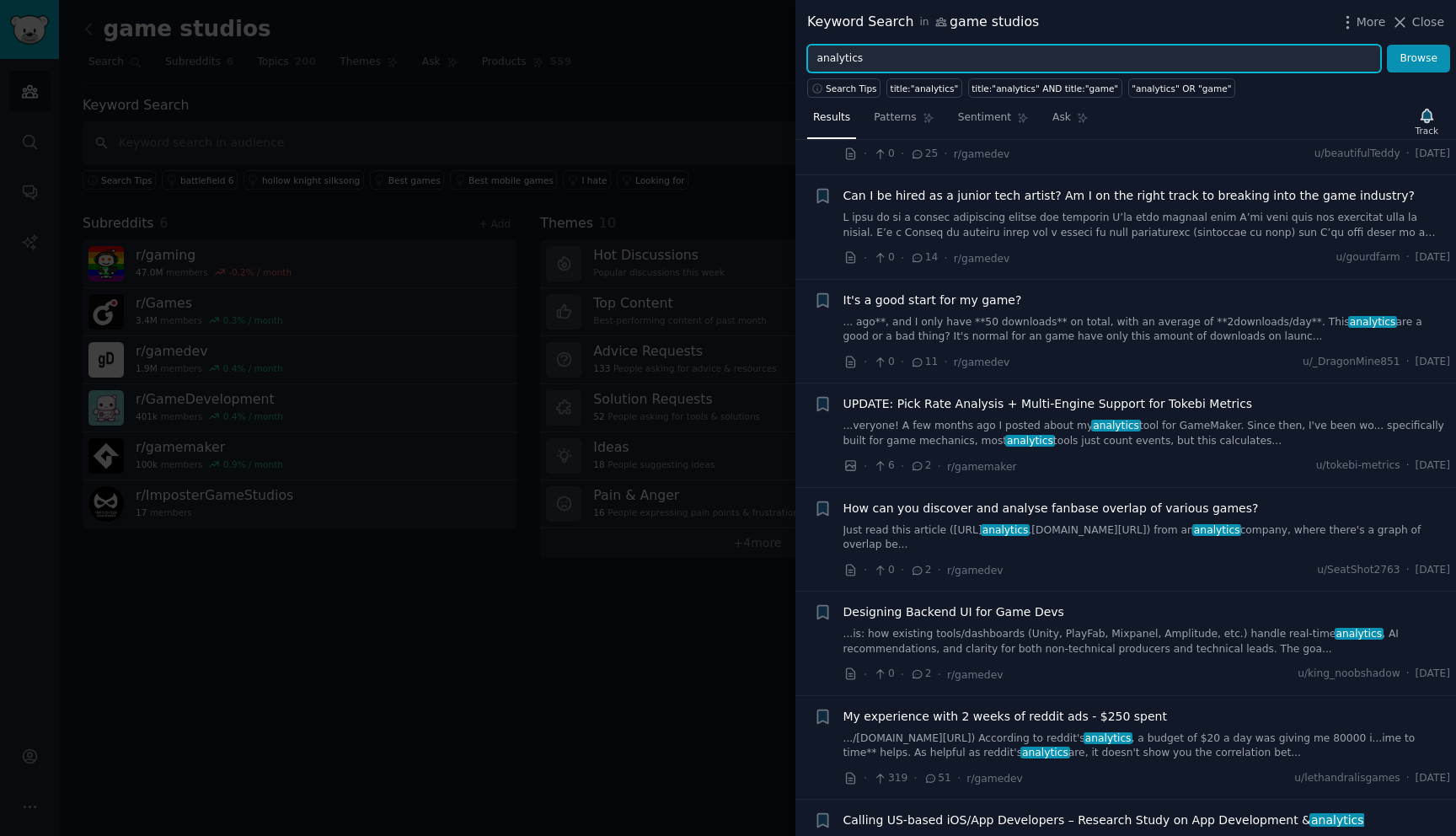
click at [1008, 64] on input "analytics" at bounding box center [1094, 59] width 574 height 29
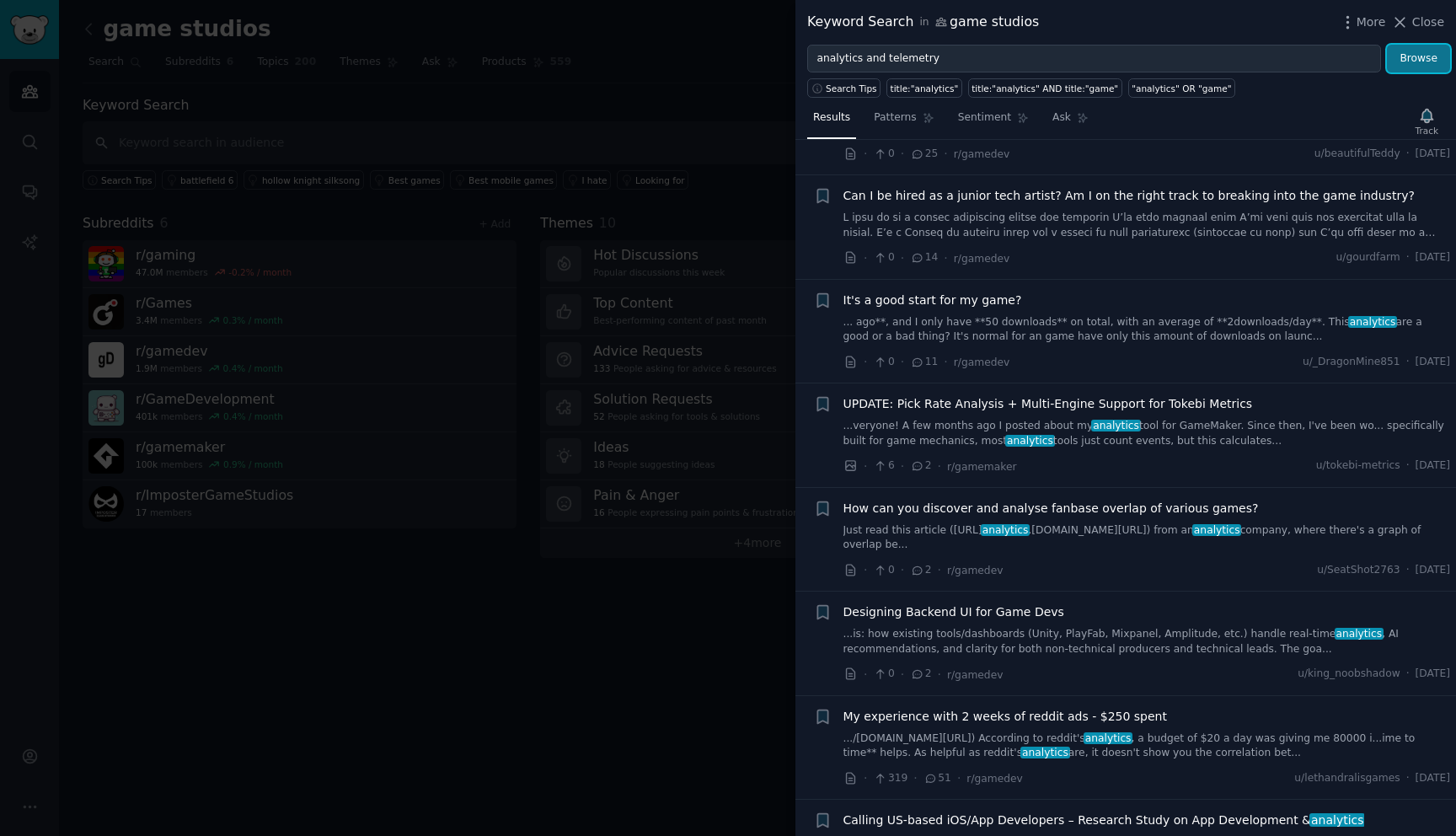
click at [1428, 54] on button "Browse" at bounding box center [1419, 59] width 63 height 29
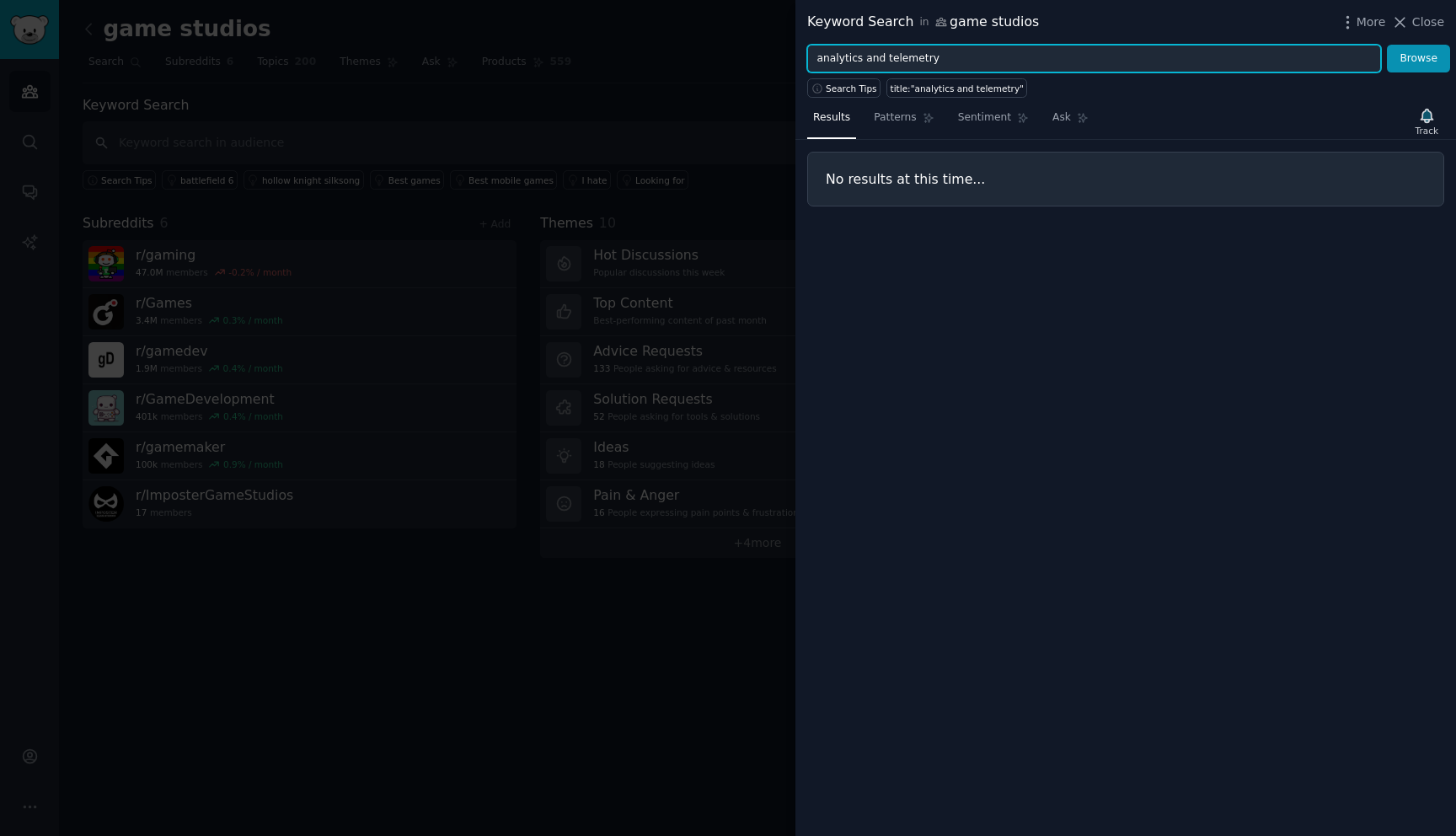
drag, startPoint x: 1050, startPoint y: 62, endPoint x: 862, endPoint y: 59, distance: 188.0
click at [862, 59] on input "analytics and telemetry" at bounding box center [1094, 59] width 574 height 29
type input "analytics"
click at [1387, 44] on button "Browse" at bounding box center [1419, 59] width 63 height 29
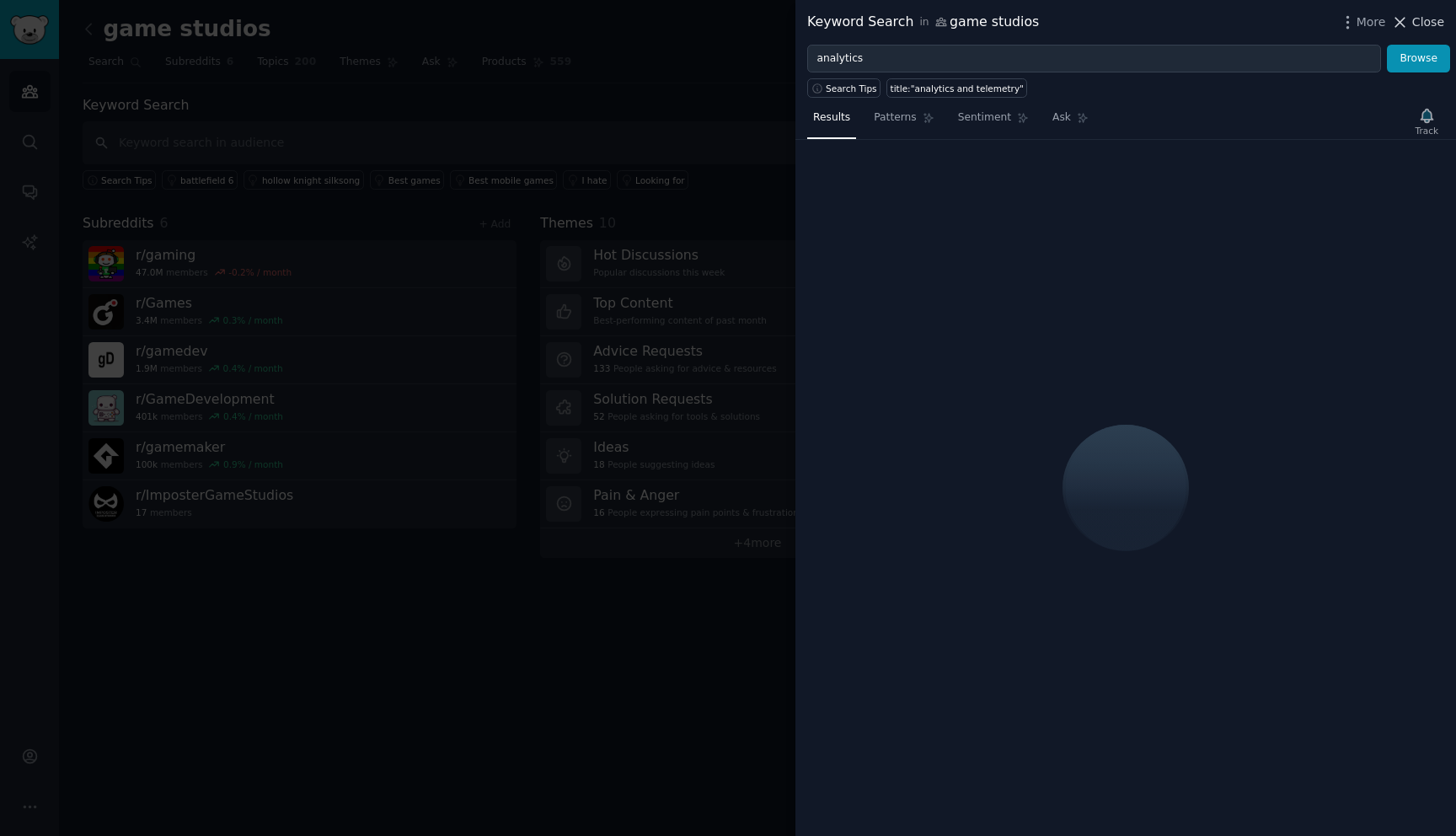
click at [1408, 26] on icon at bounding box center [1400, 22] width 18 height 18
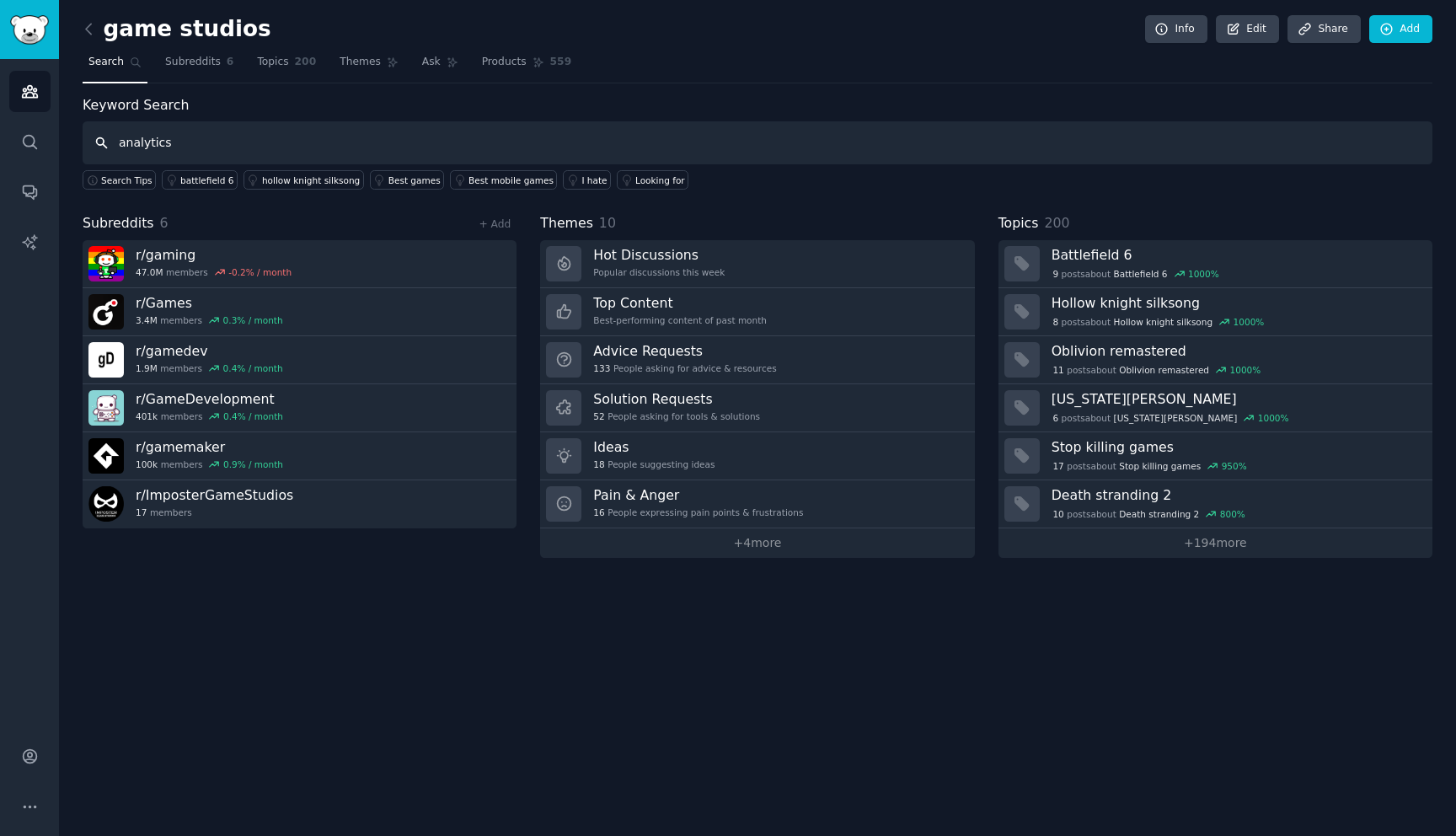
type input "analytics"
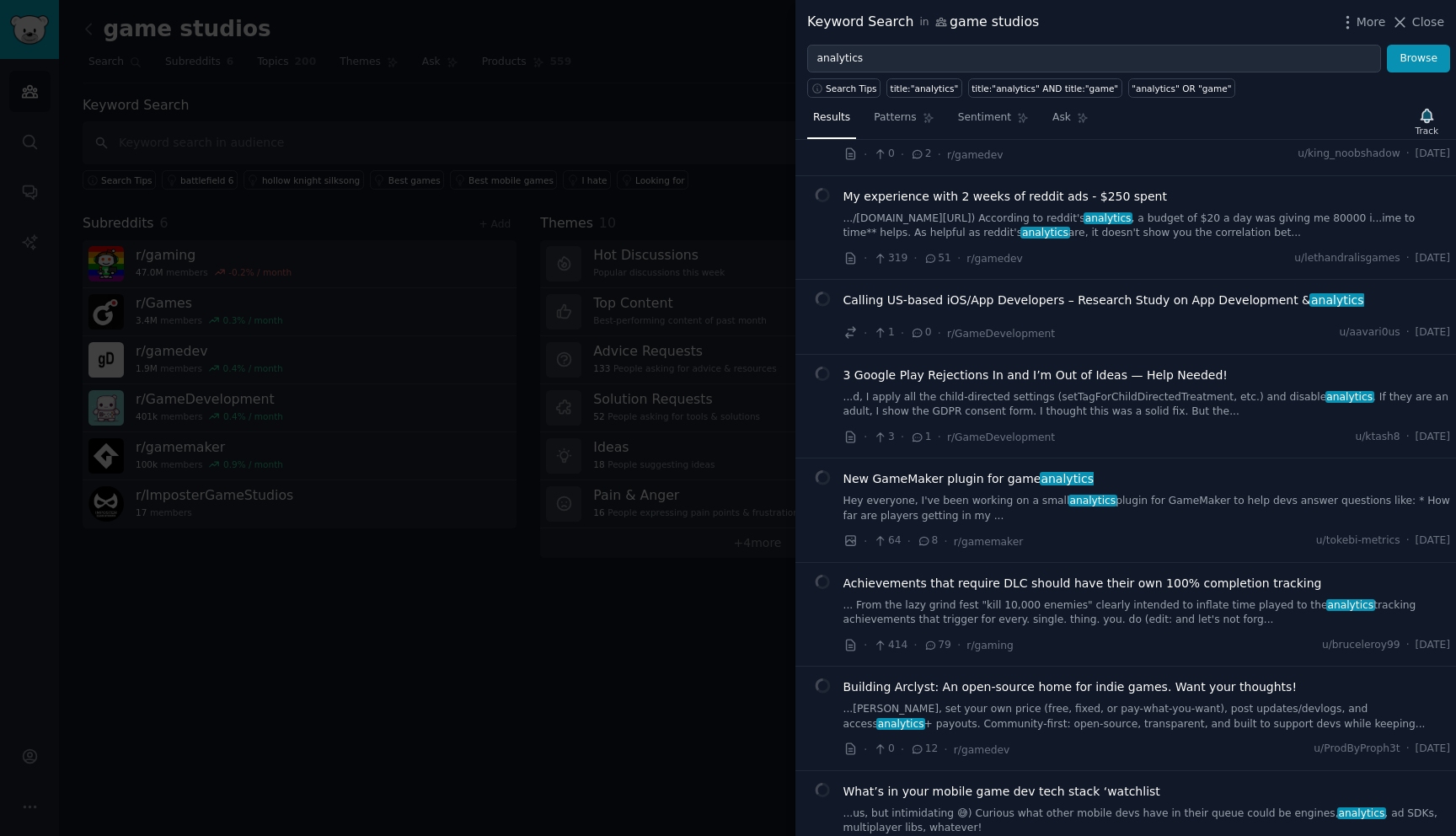
scroll to position [827, 0]
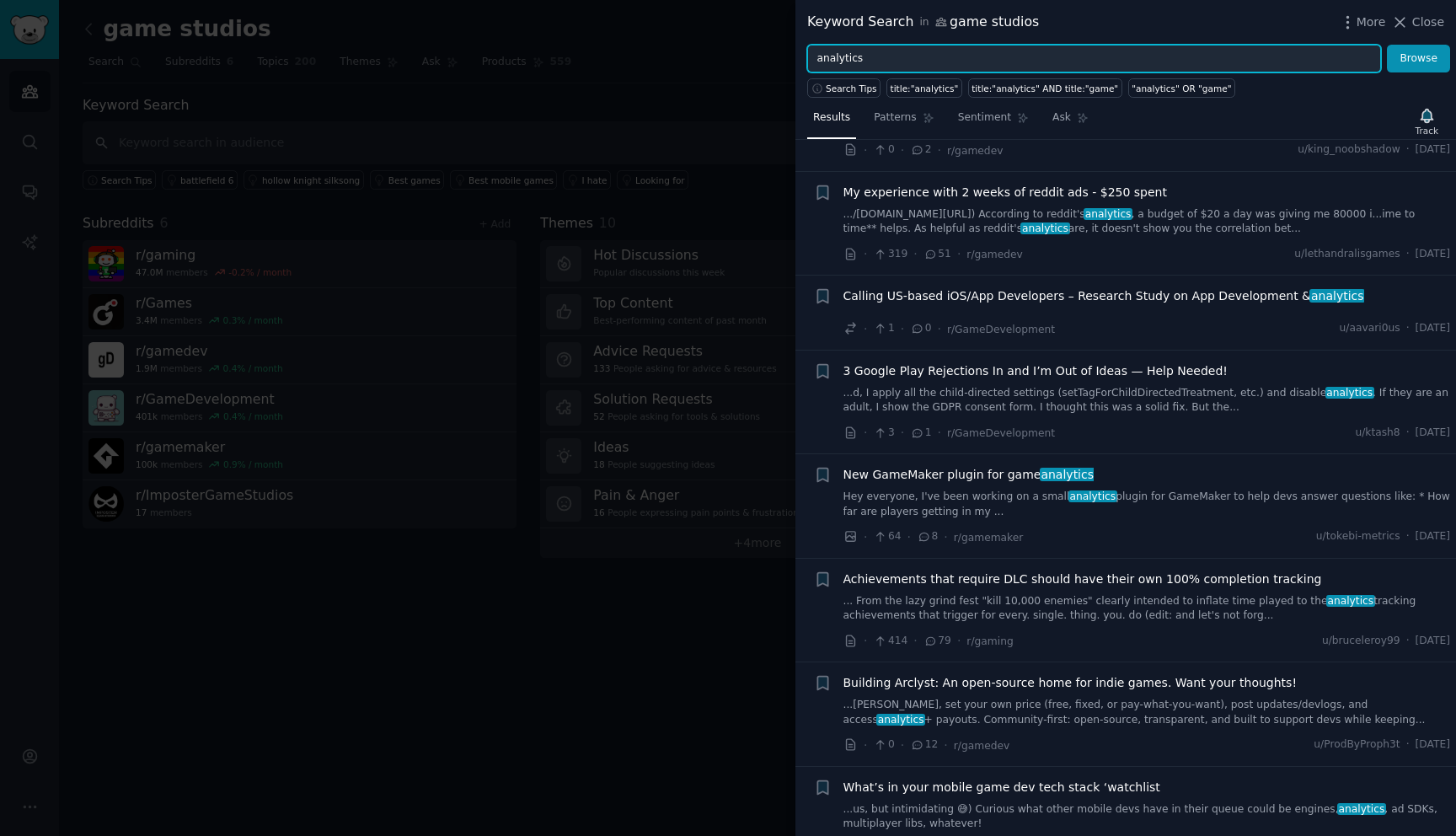
drag, startPoint x: 889, startPoint y: 50, endPoint x: 797, endPoint y: 47, distance: 92.0
click at [797, 47] on div "analytics Browse" at bounding box center [1126, 59] width 661 height 29
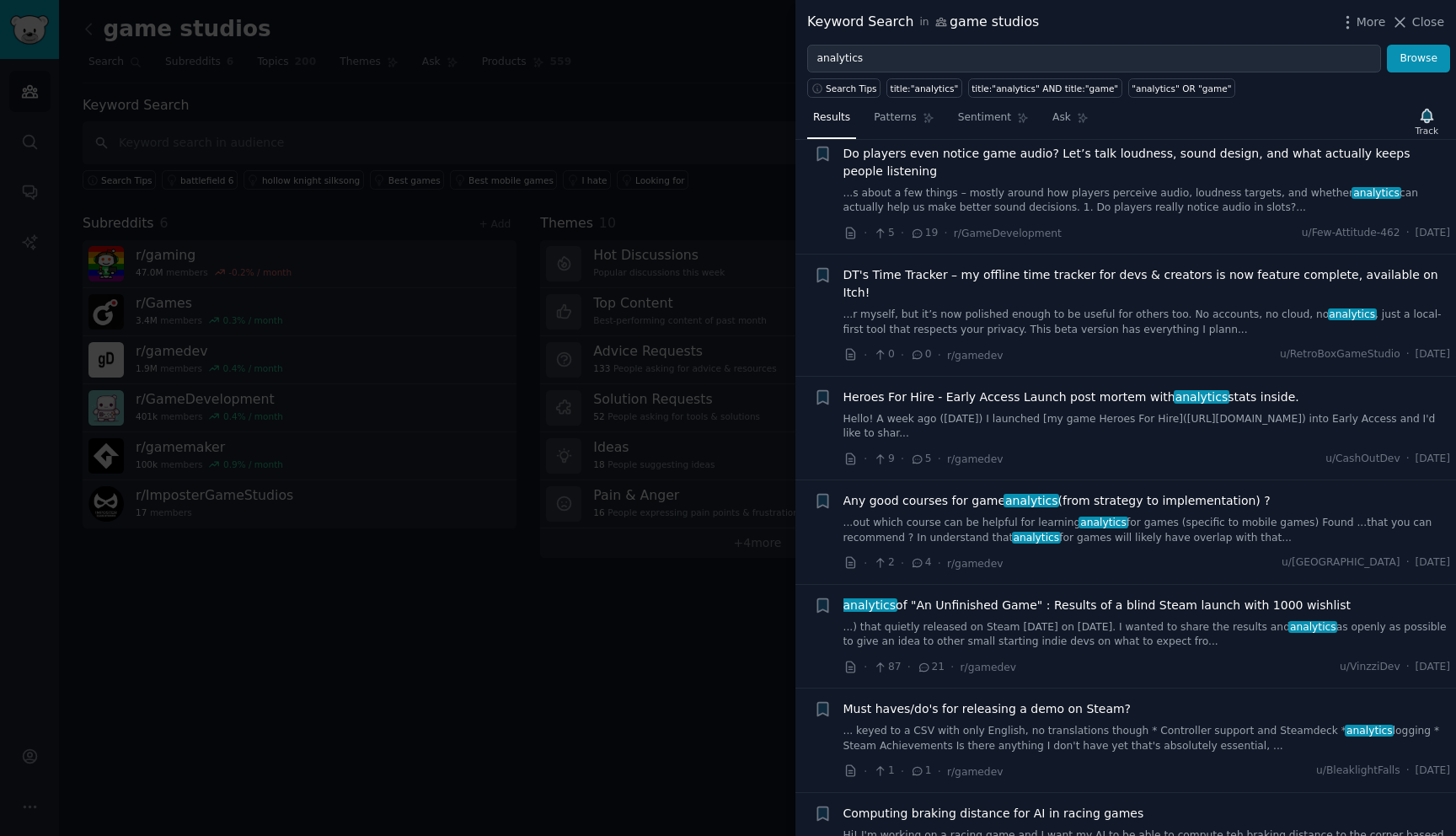
scroll to position [2541, 0]
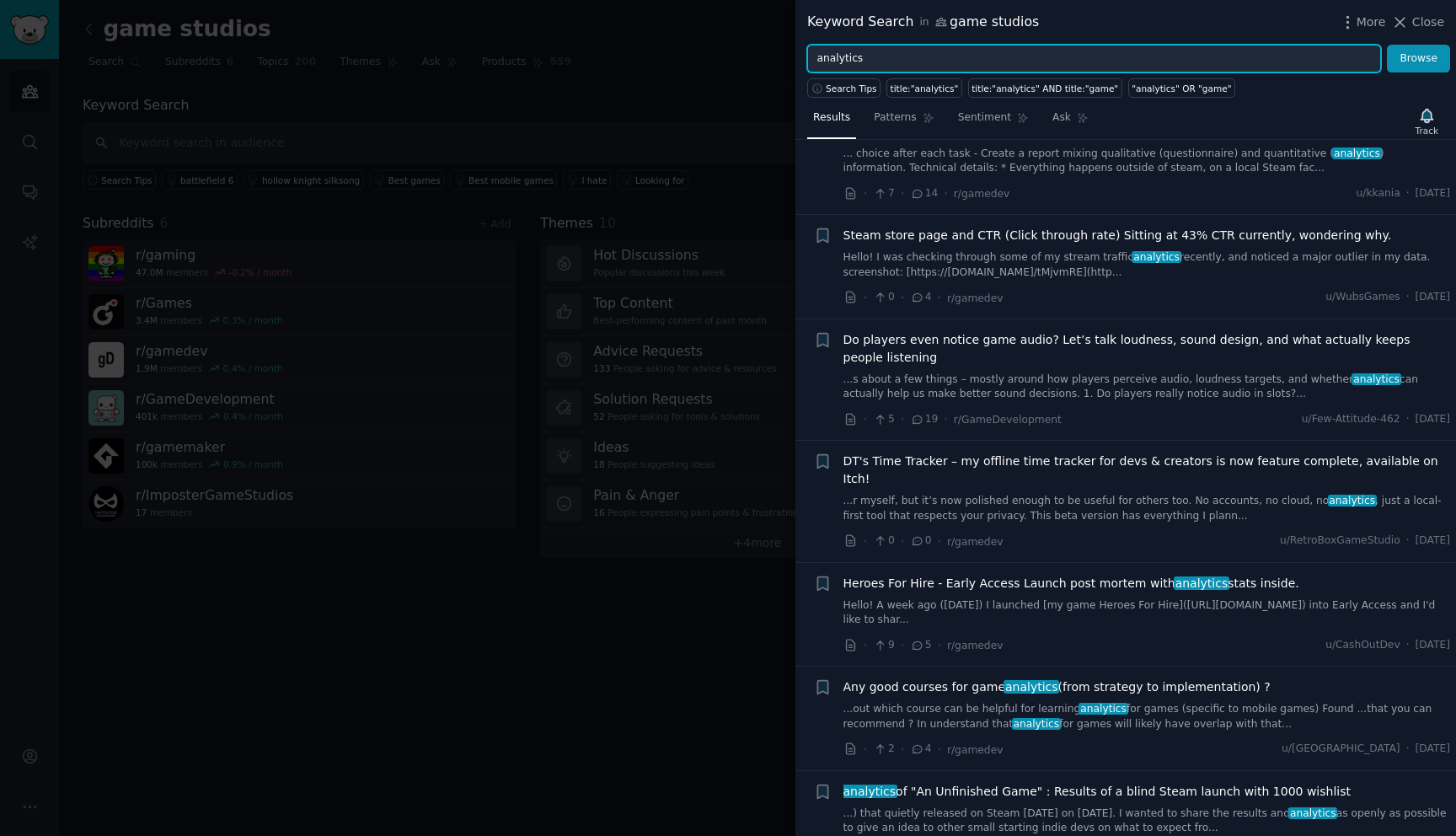
drag, startPoint x: 903, startPoint y: 59, endPoint x: 794, endPoint y: 60, distance: 109.0
click at [794, 60] on div "Keyword Search in game studios More Close analytics Browse Search Tips title:"a…" at bounding box center [728, 418] width 1456 height 836
click at [1387, 44] on button "Browse" at bounding box center [1419, 59] width 63 height 29
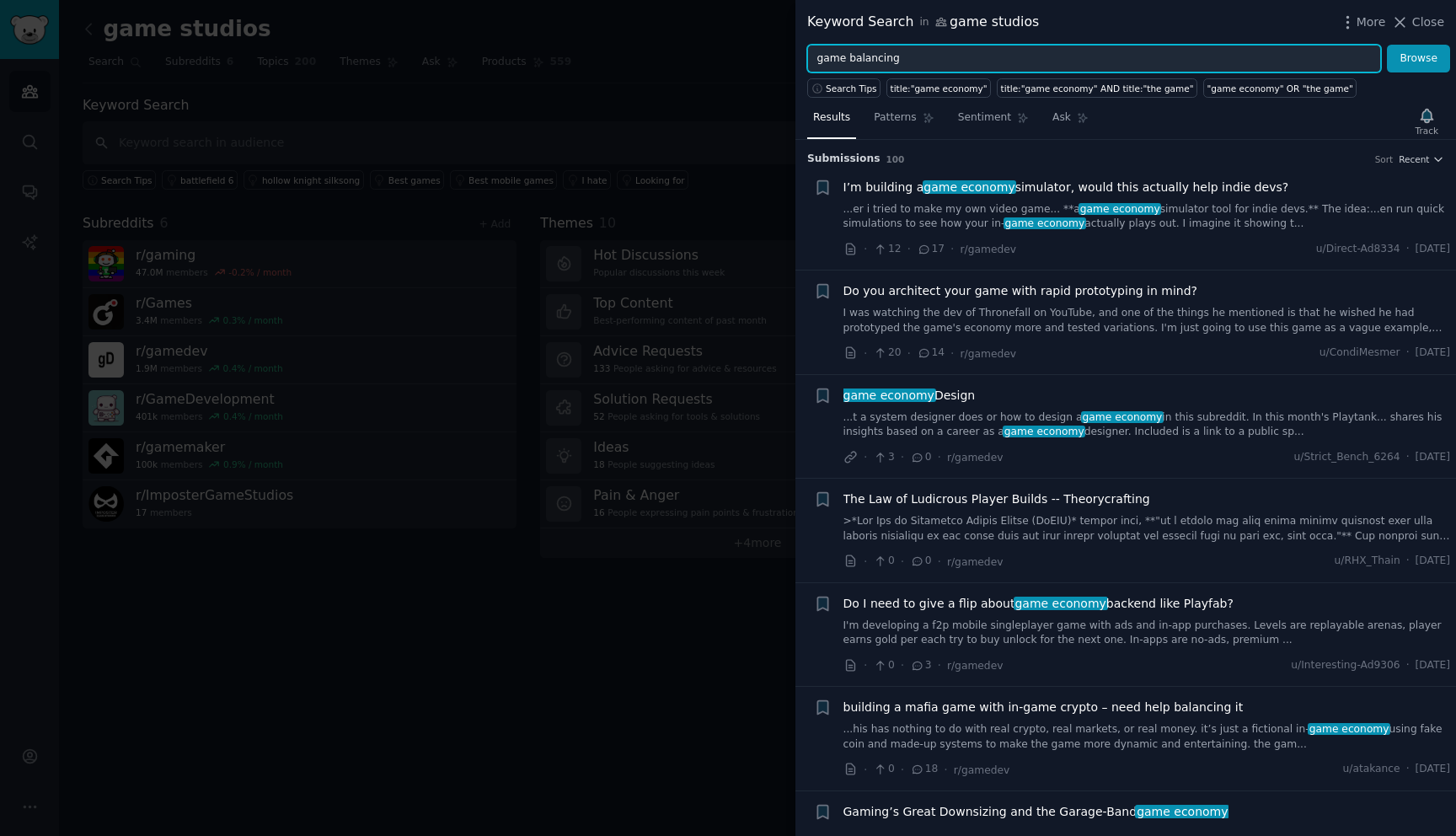
click at [1387, 44] on button "Browse" at bounding box center [1419, 59] width 63 height 29
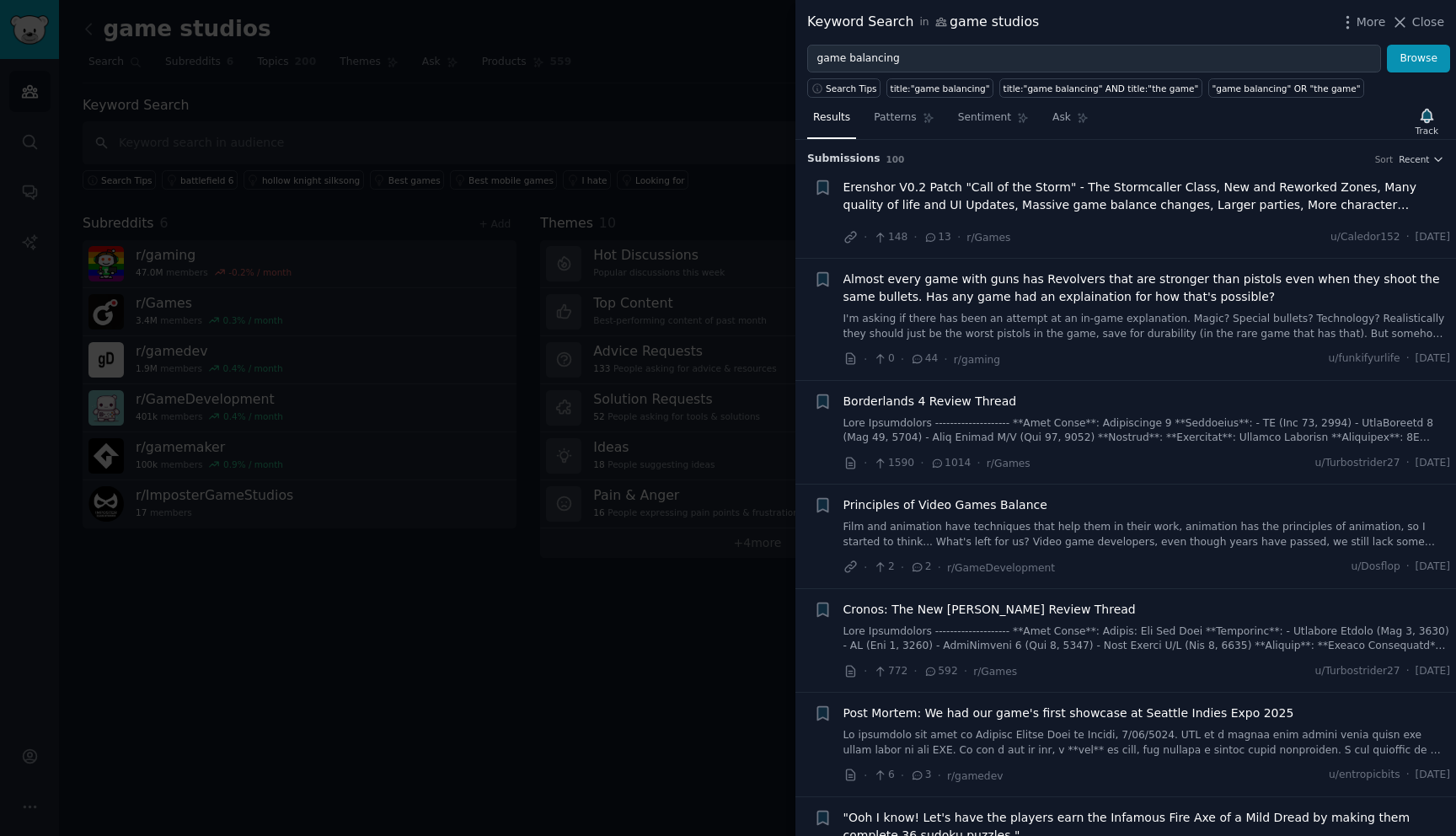
click at [1190, 508] on div "Principles of Video Games Balance" at bounding box center [1148, 505] width 608 height 18
click at [1091, 526] on link "Film and animation have techniques that help them in their work, animation has …" at bounding box center [1148, 535] width 608 height 30
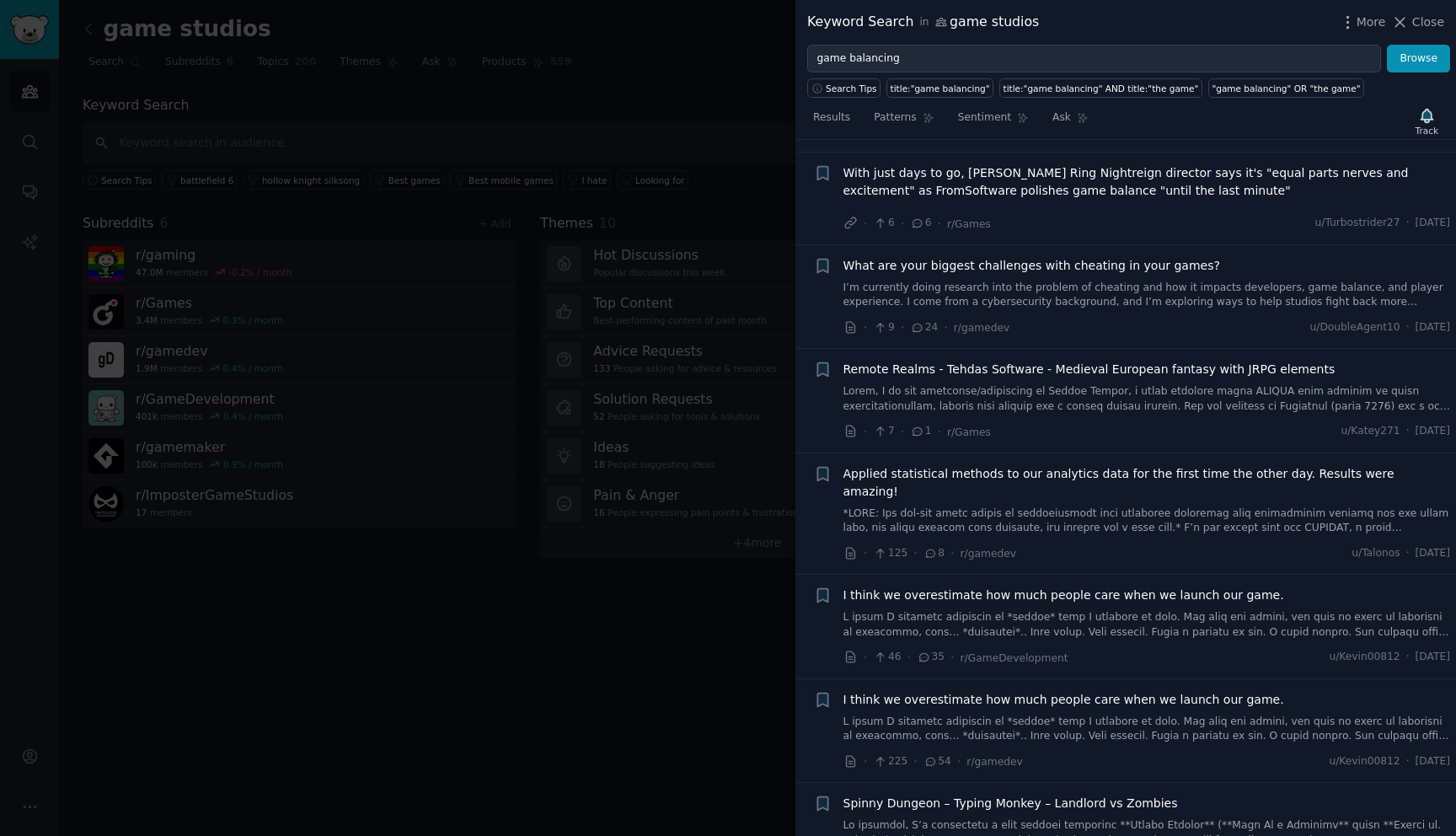
scroll to position [1177, 0]
click at [1103, 515] on link at bounding box center [1148, 518] width 608 height 30
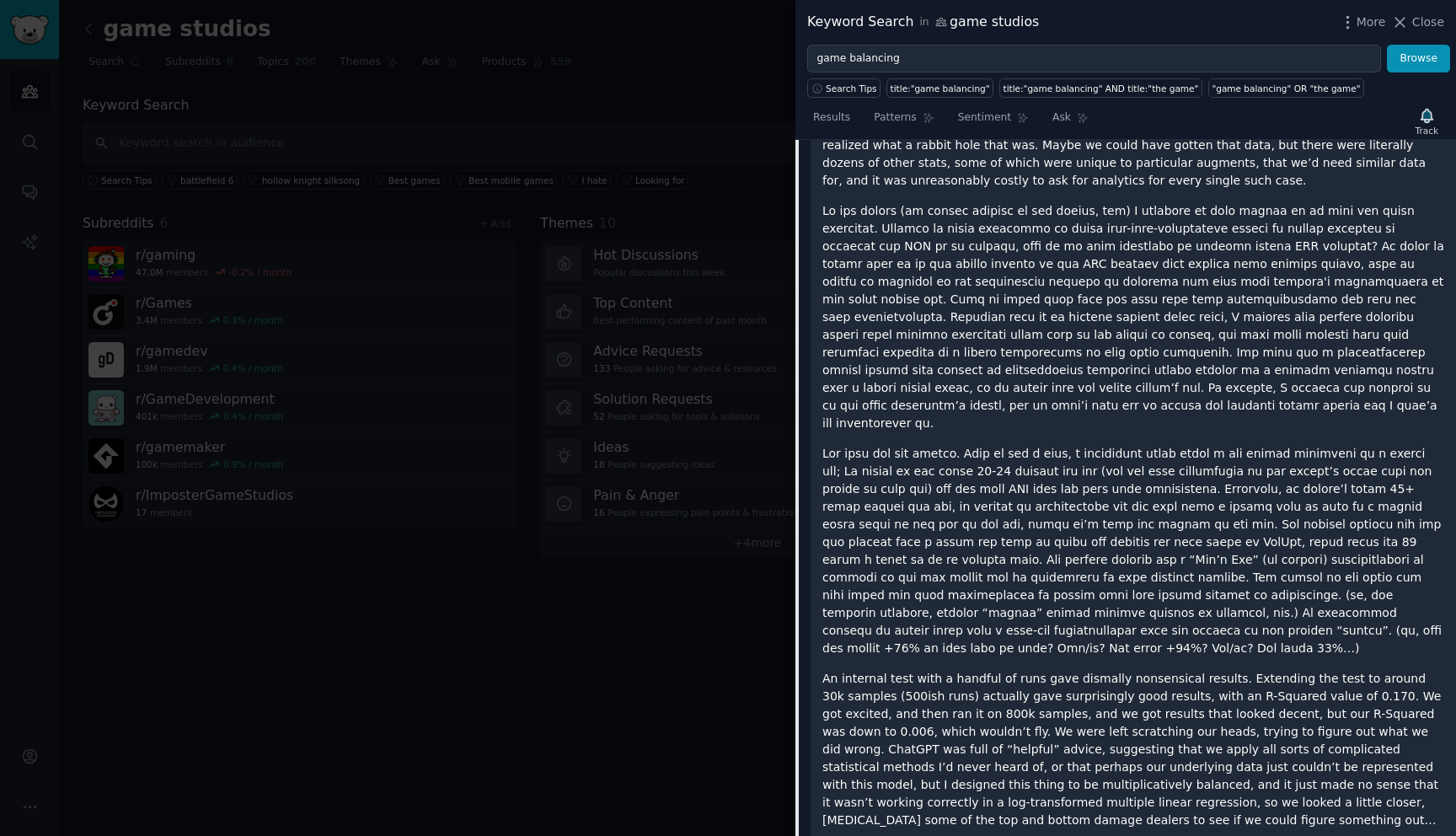
scroll to position [2539, 0]
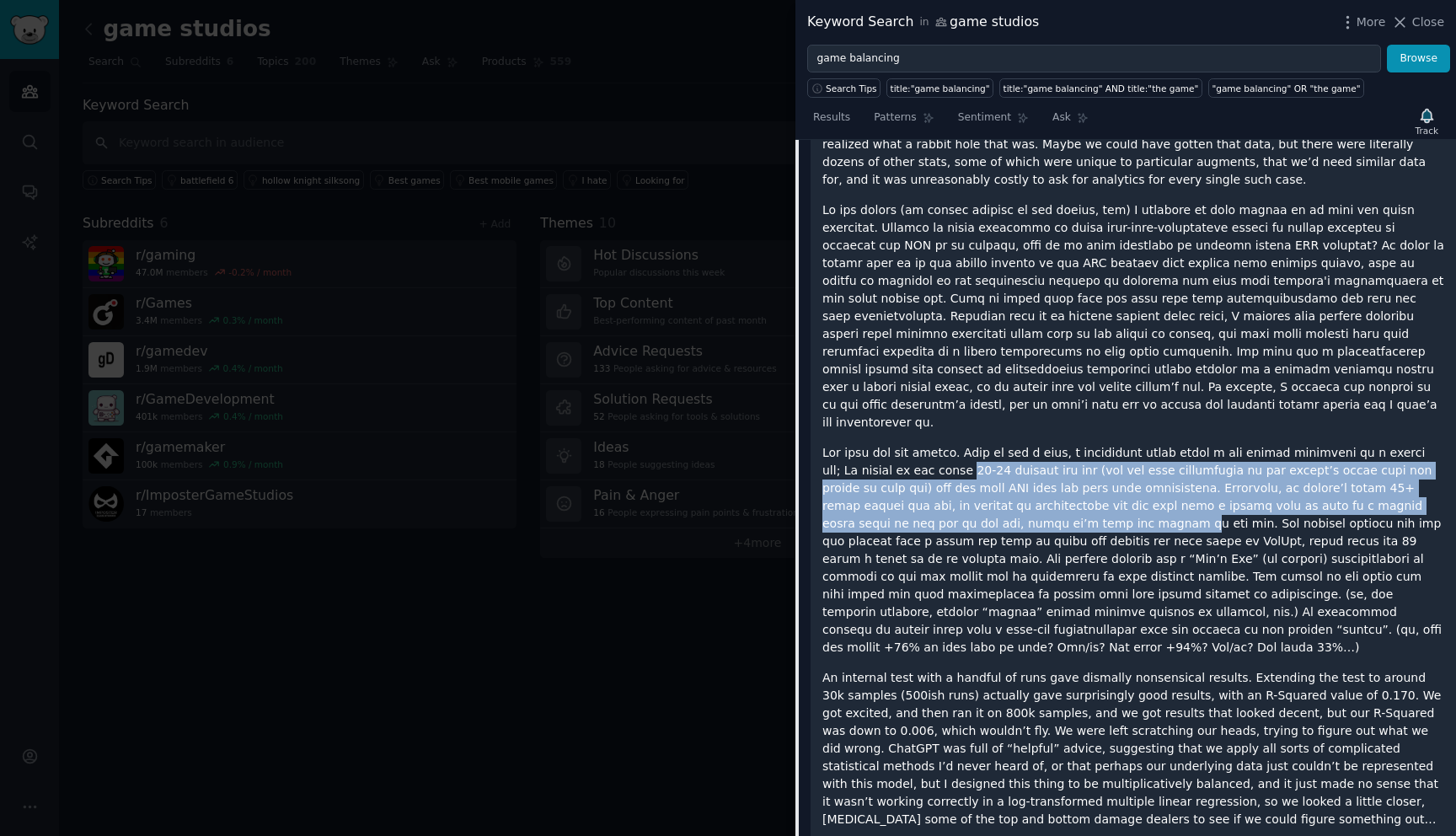
drag, startPoint x: 960, startPoint y: 335, endPoint x: 983, endPoint y: 383, distance: 53.2
click at [983, 444] on p at bounding box center [1133, 550] width 622 height 212
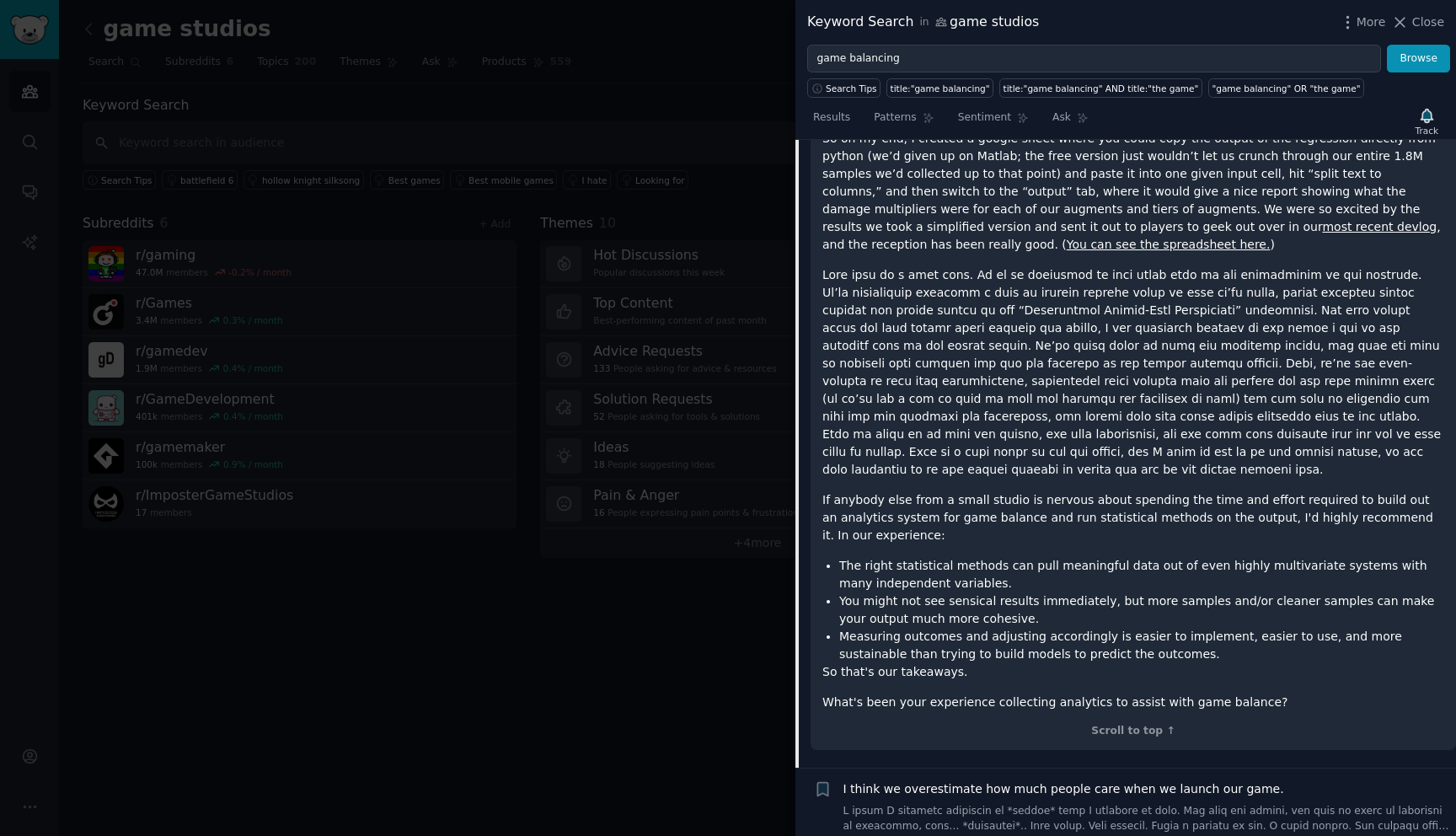
scroll to position [3471, 0]
click at [888, 53] on input "game balancing" at bounding box center [1094, 59] width 574 height 29
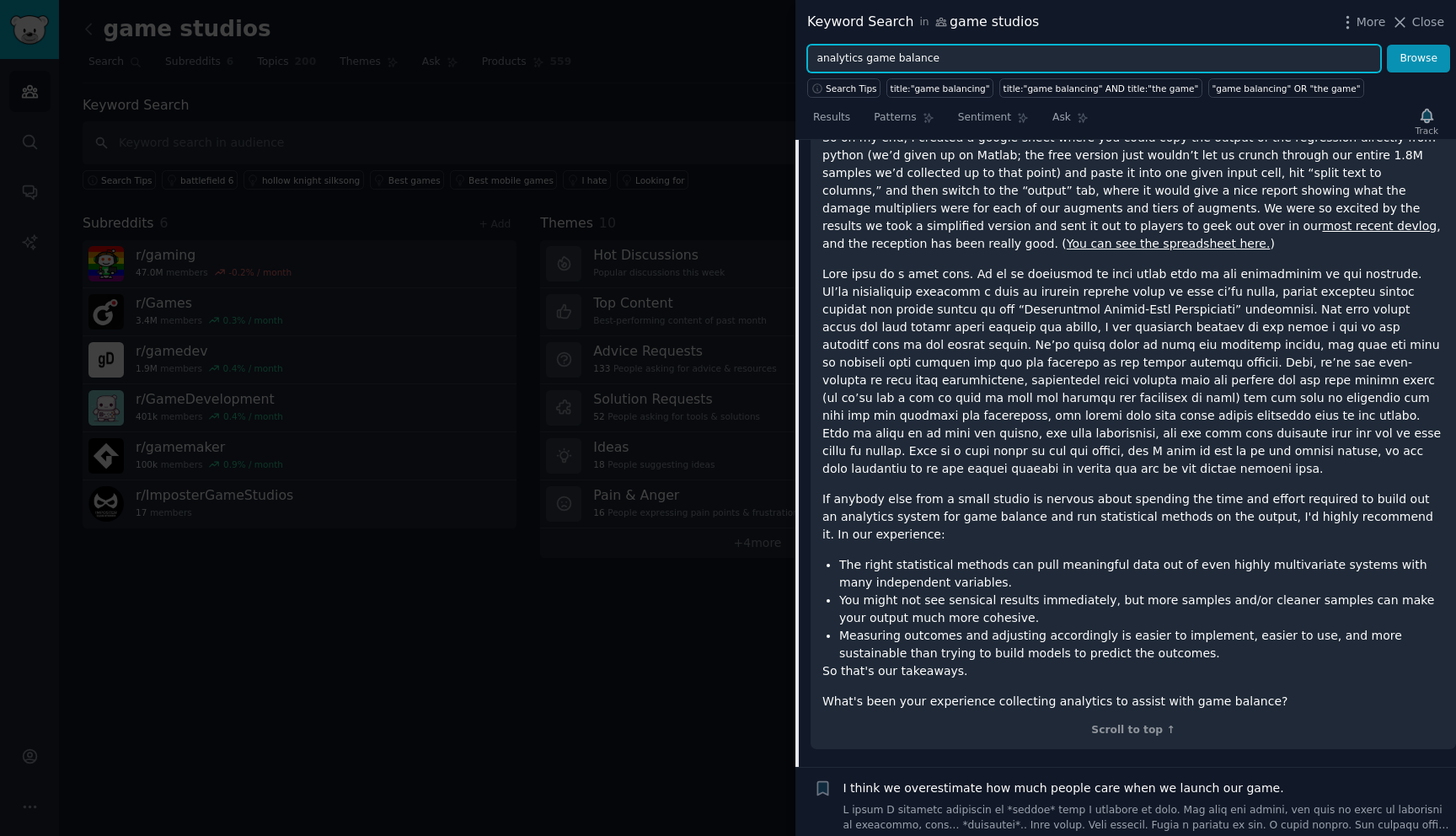
type input "analytics game balance"
click at [1387, 44] on button "Browse" at bounding box center [1419, 59] width 63 height 29
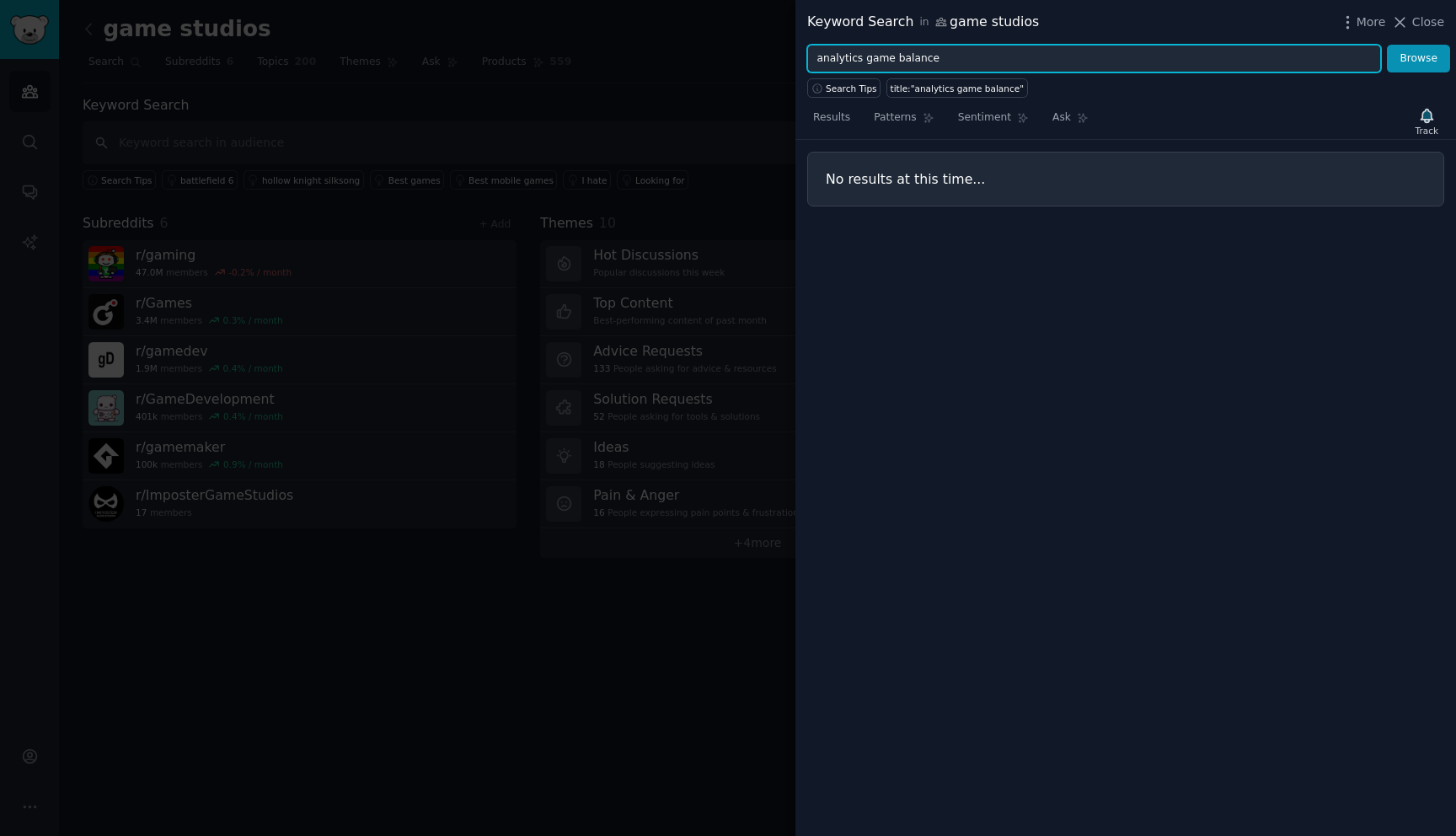
drag, startPoint x: 946, startPoint y: 50, endPoint x: 816, endPoint y: 53, distance: 130.0
click at [816, 53] on input "analytics game balance" at bounding box center [1094, 59] width 574 height 29
